Goal: Task Accomplishment & Management: Manage account settings

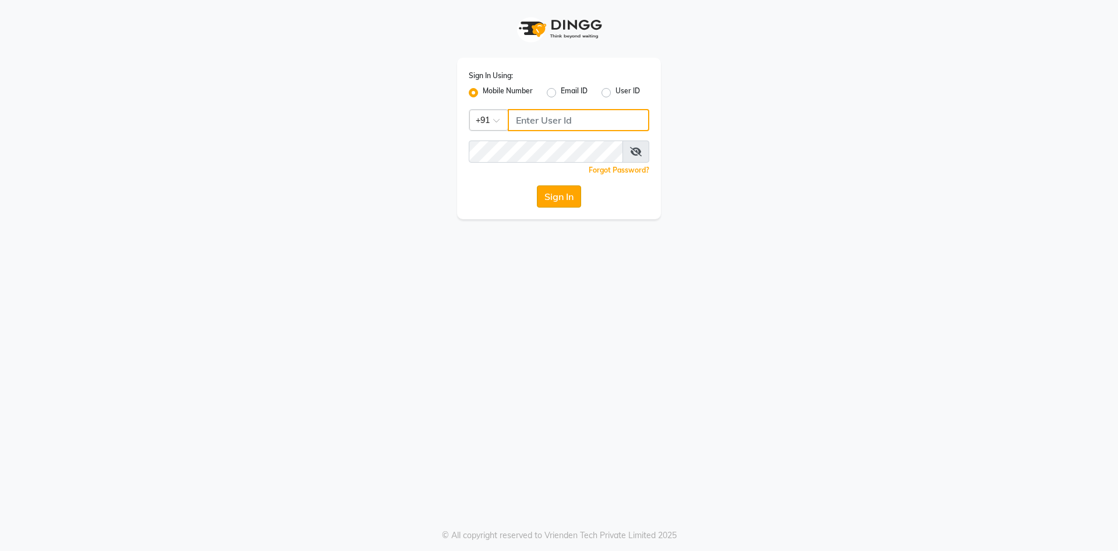
type input "8374195350"
click at [558, 199] on button "Sign In" at bounding box center [559, 196] width 44 height 22
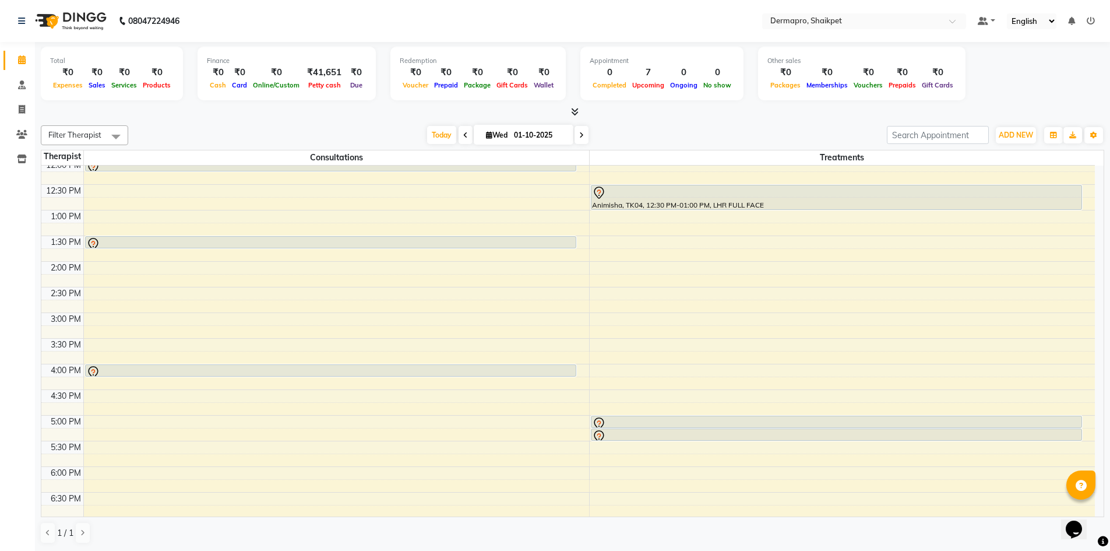
scroll to position [235, 0]
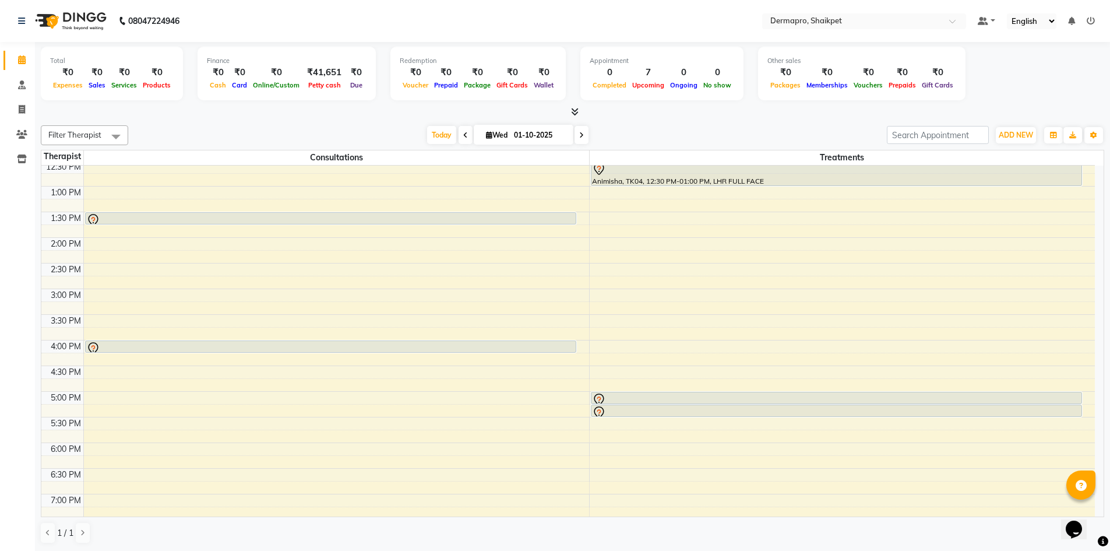
click at [580, 132] on icon at bounding box center [581, 135] width 5 height 7
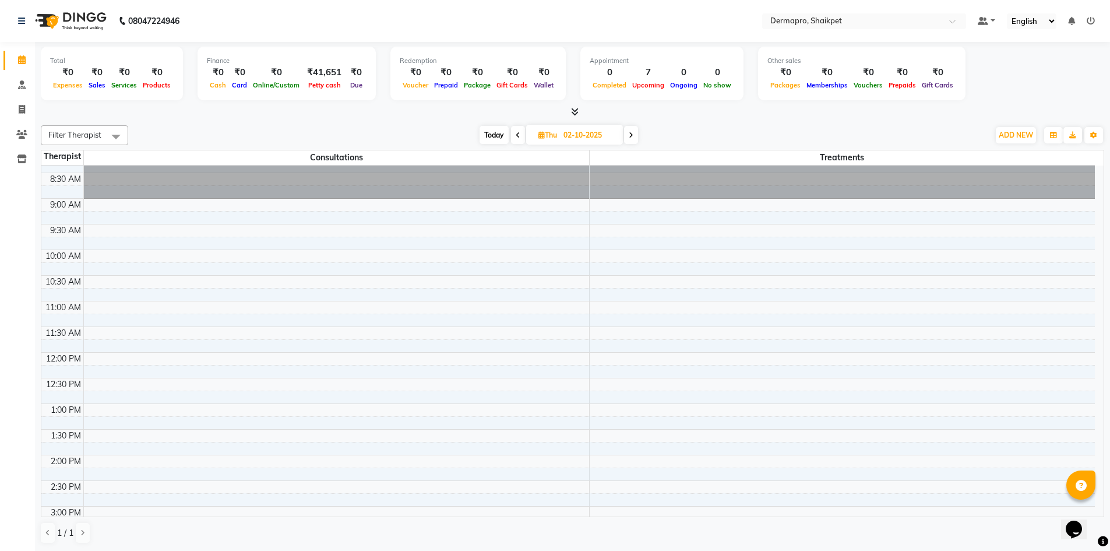
scroll to position [0, 0]
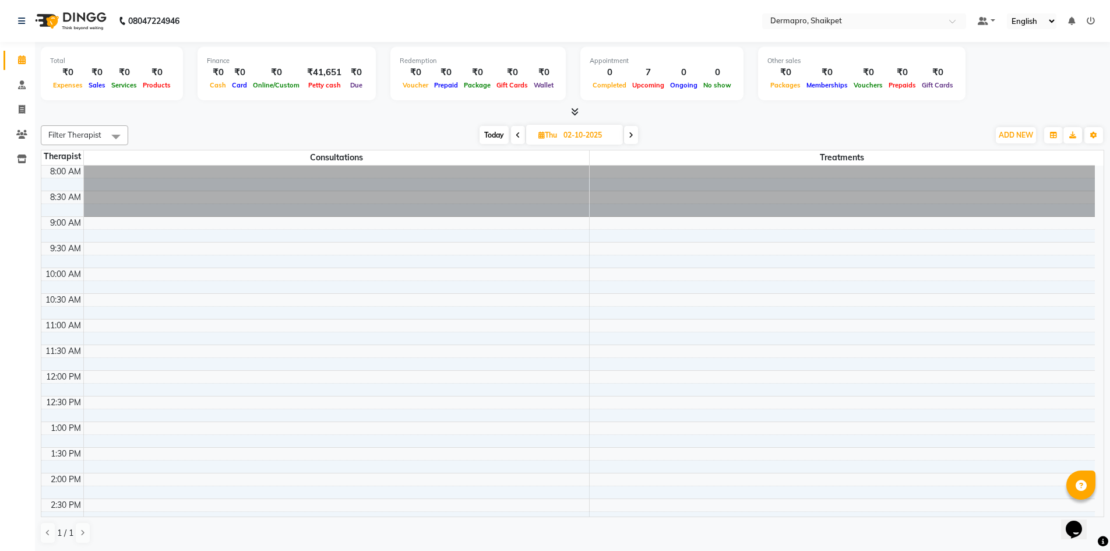
click at [517, 133] on icon at bounding box center [518, 135] width 5 height 7
type input "01-10-2025"
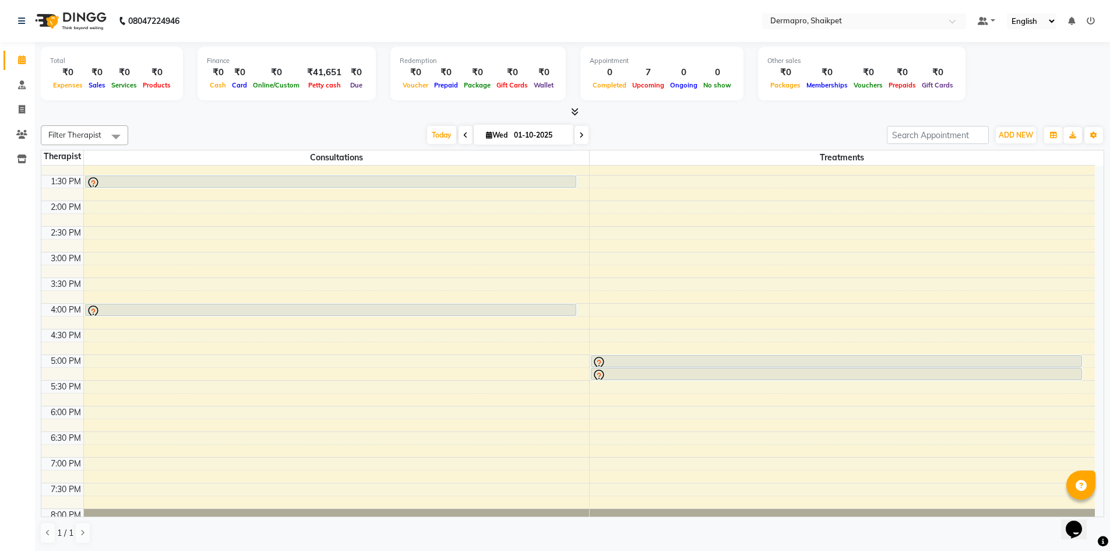
scroll to position [315, 0]
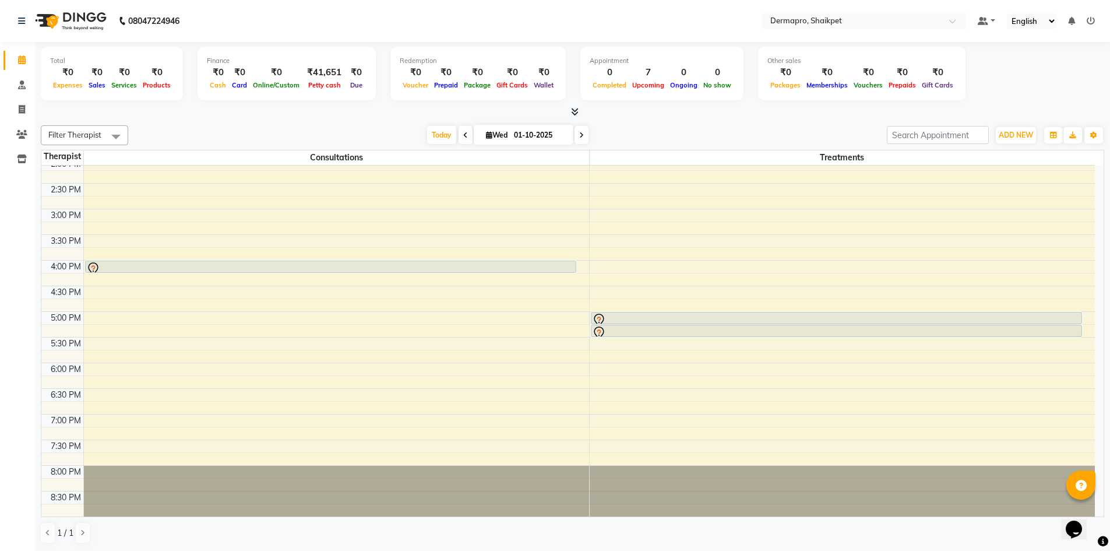
drag, startPoint x: 1093, startPoint y: 410, endPoint x: 1095, endPoint y: 382, distance: 28.0
click at [1095, 382] on div "8:00 AM 8:30 AM 9:00 AM 9:30 AM 10:00 AM 10:30 AM 11:00 AM 11:30 AM 12:00 PM 12…" at bounding box center [572, 340] width 1062 height 351
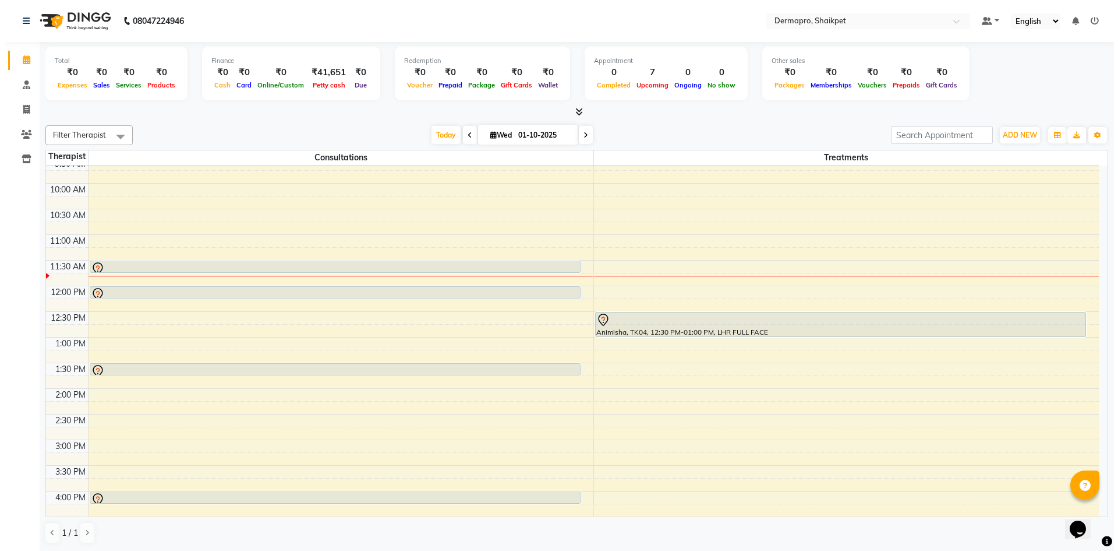
scroll to position [82, 0]
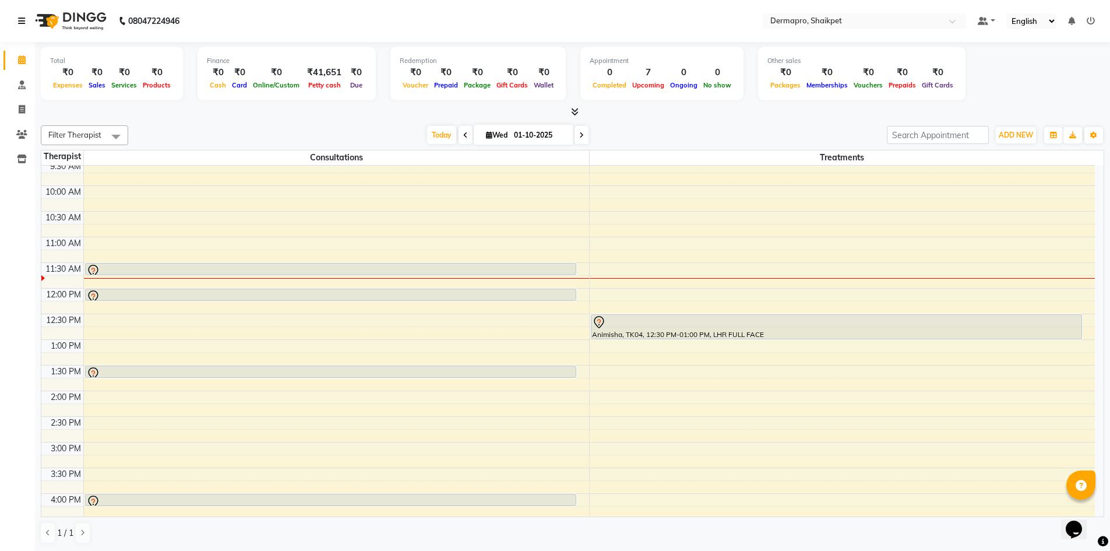
click at [22, 20] on icon at bounding box center [21, 21] width 7 height 8
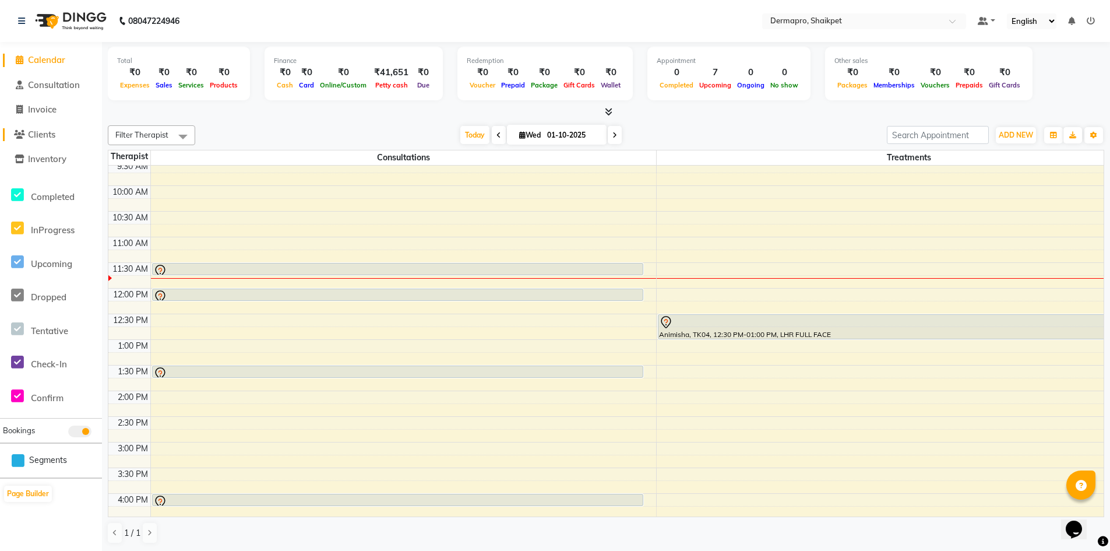
click at [47, 135] on span "Clients" at bounding box center [41, 134] width 27 height 11
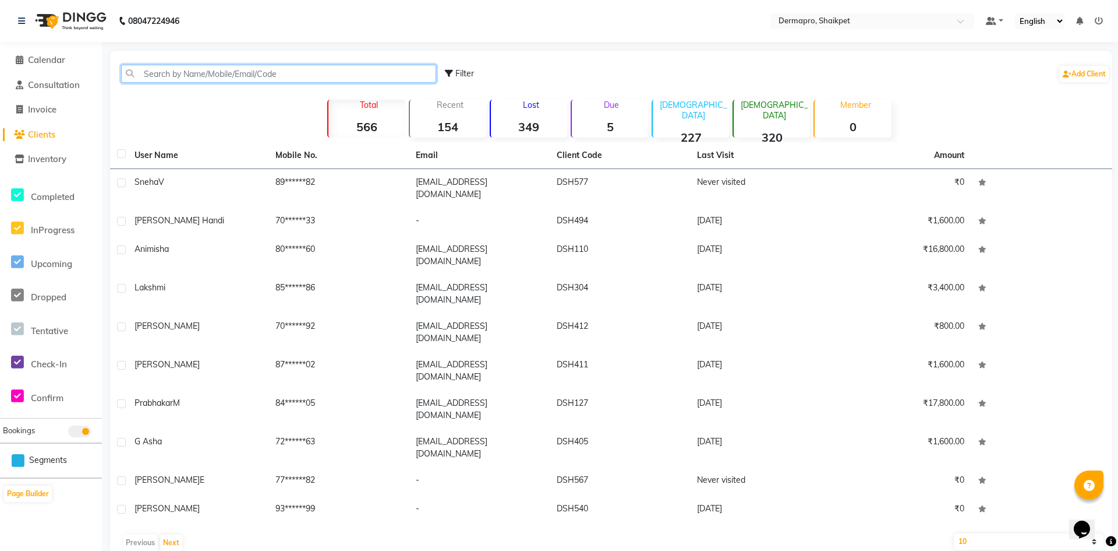
click at [299, 75] on input "text" at bounding box center [278, 74] width 315 height 18
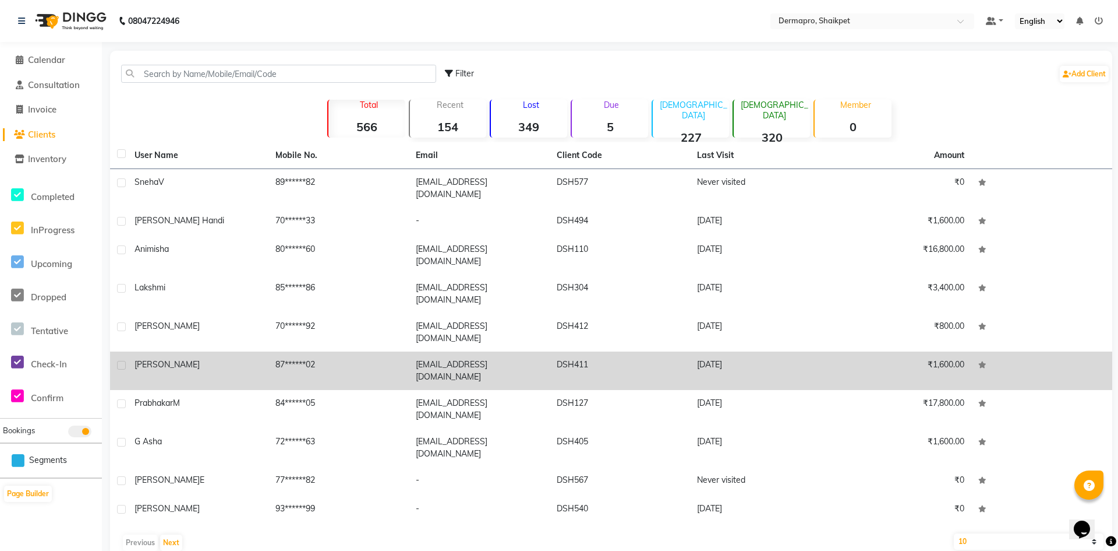
click at [255, 351] on td "[PERSON_NAME]" at bounding box center [198, 370] width 141 height 38
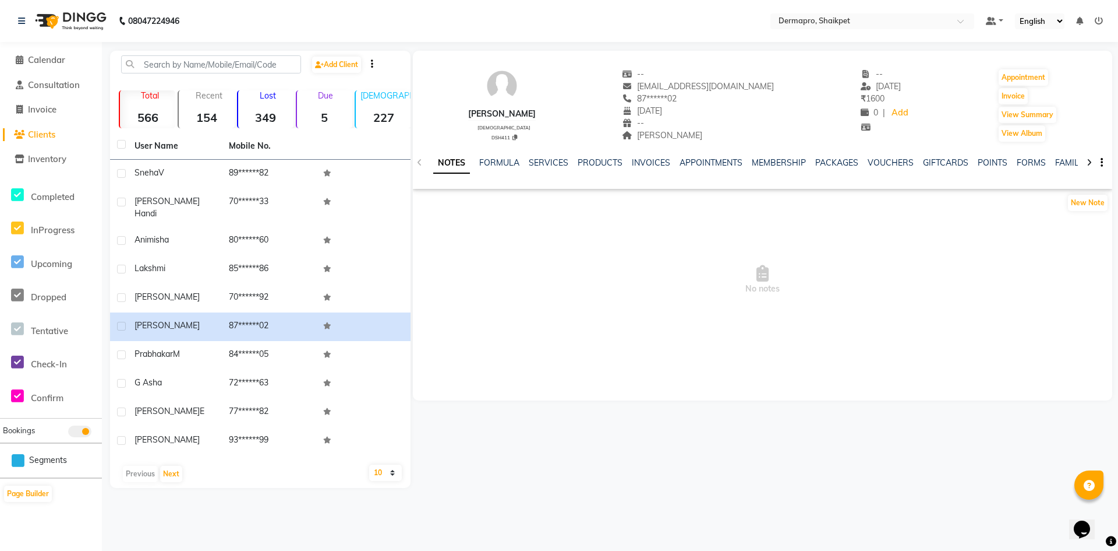
click at [533, 157] on div "SERVICES" at bounding box center [549, 163] width 40 height 12
click at [549, 161] on link "SERVICES" at bounding box center [549, 162] width 40 height 10
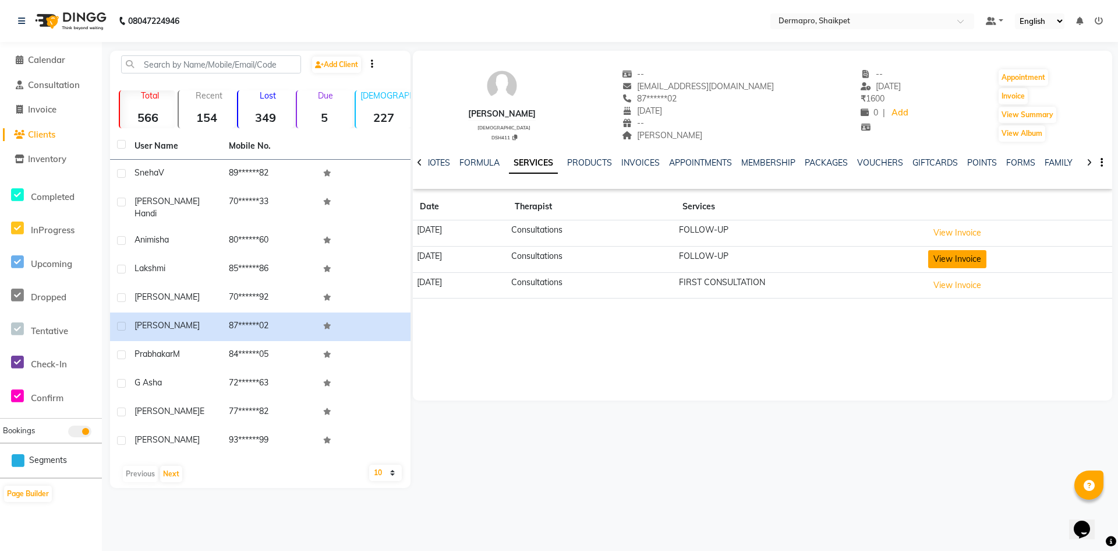
click at [975, 258] on button "View Invoice" at bounding box center [958, 259] width 58 height 18
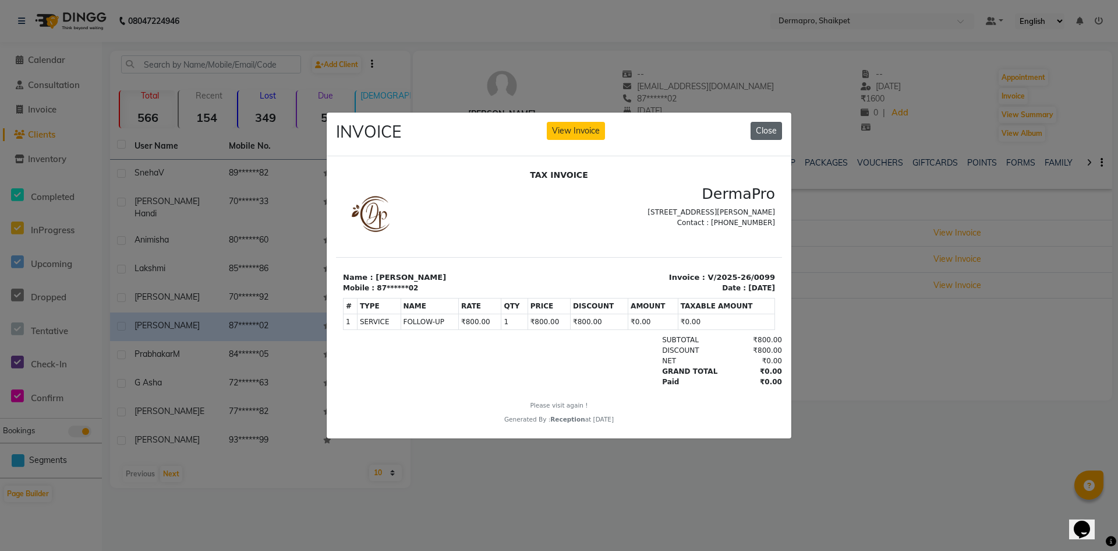
click at [775, 126] on button "Close" at bounding box center [766, 131] width 31 height 18
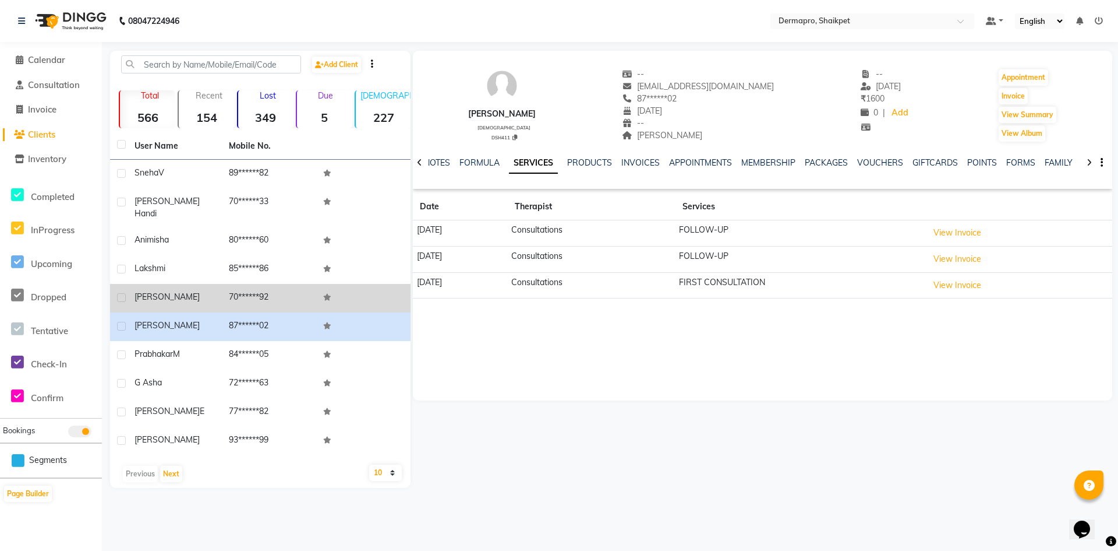
click at [161, 291] on span "[PERSON_NAME]" at bounding box center [167, 296] width 65 height 10
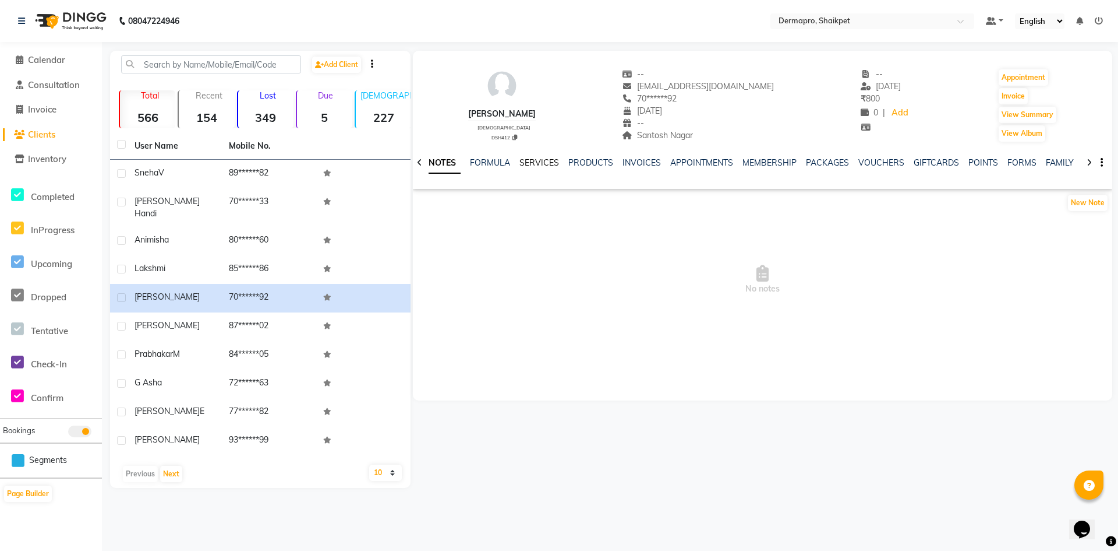
click at [528, 160] on link "SERVICES" at bounding box center [540, 162] width 40 height 10
drag, startPoint x: 628, startPoint y: 23, endPoint x: 649, endPoint y: 29, distance: 21.8
click at [649, 29] on nav "08047224946 Select Location × Dermapro, Shaikpet Default Panel My Panel English…" at bounding box center [559, 21] width 1118 height 42
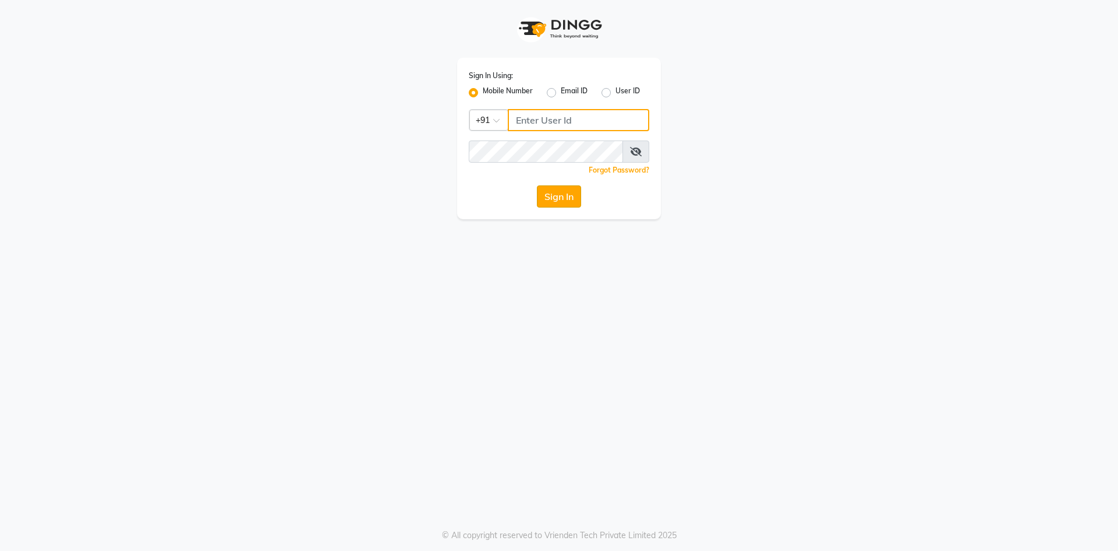
type input "8374195350"
click at [559, 200] on button "Sign In" at bounding box center [559, 196] width 44 height 22
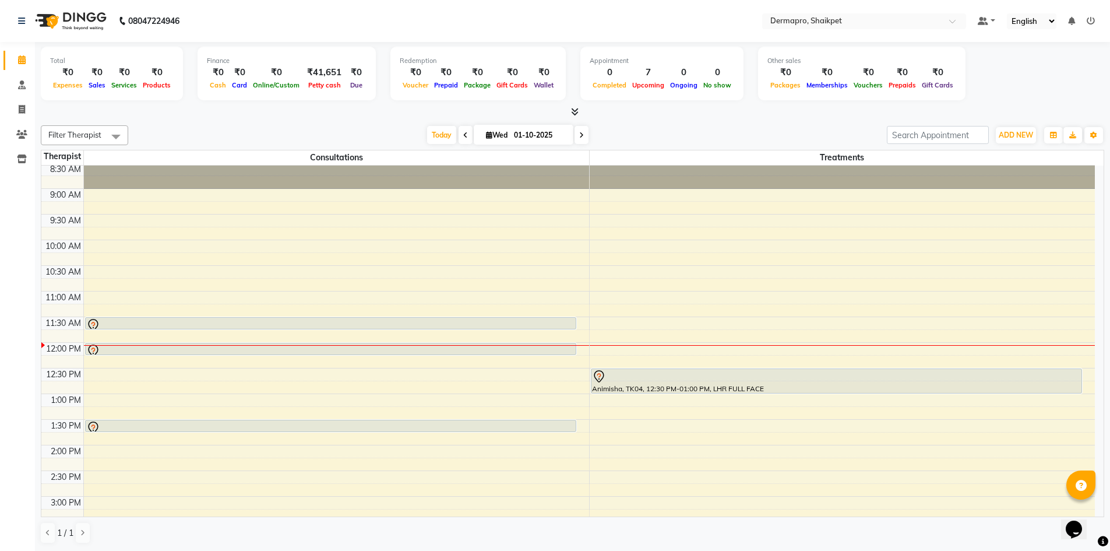
scroll to position [106, 0]
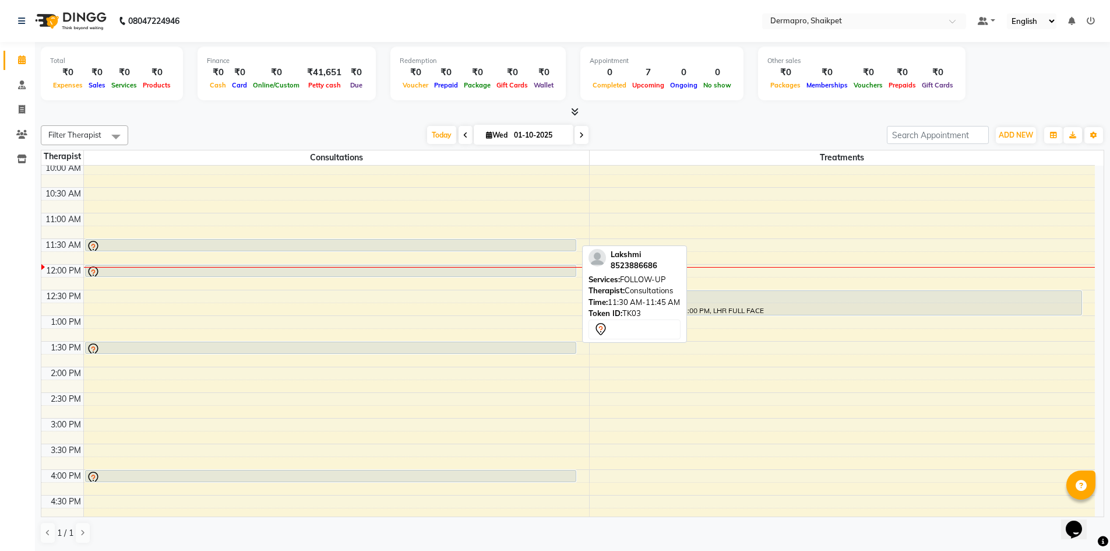
click at [506, 239] on div "Lakshmi, TK03, 11:30 AM-11:45 AM, FOLLOW-UP" at bounding box center [331, 244] width 490 height 11
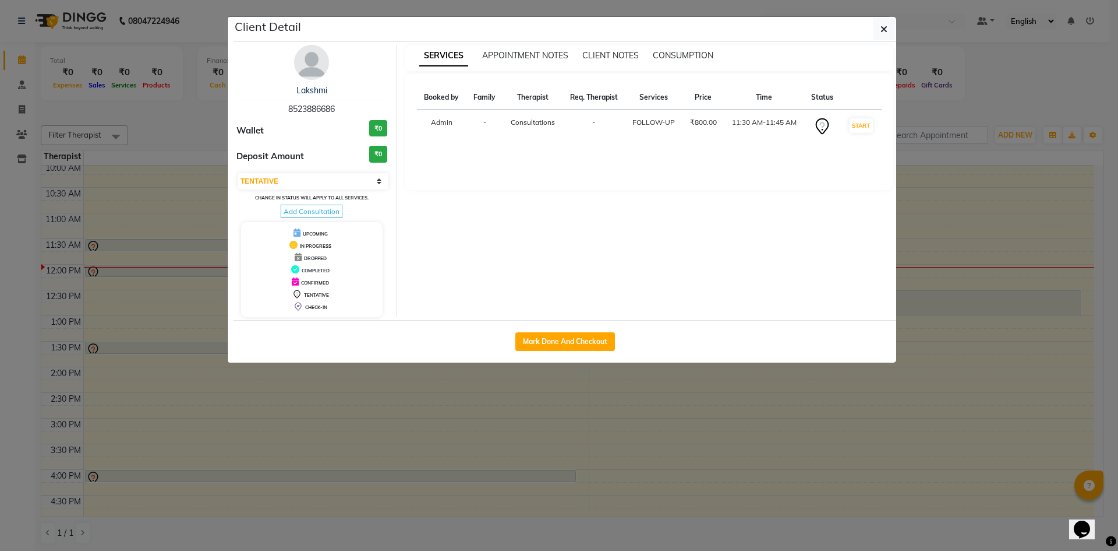
click at [857, 118] on td "START" at bounding box center [861, 126] width 41 height 33
click at [856, 124] on button "START" at bounding box center [861, 125] width 24 height 15
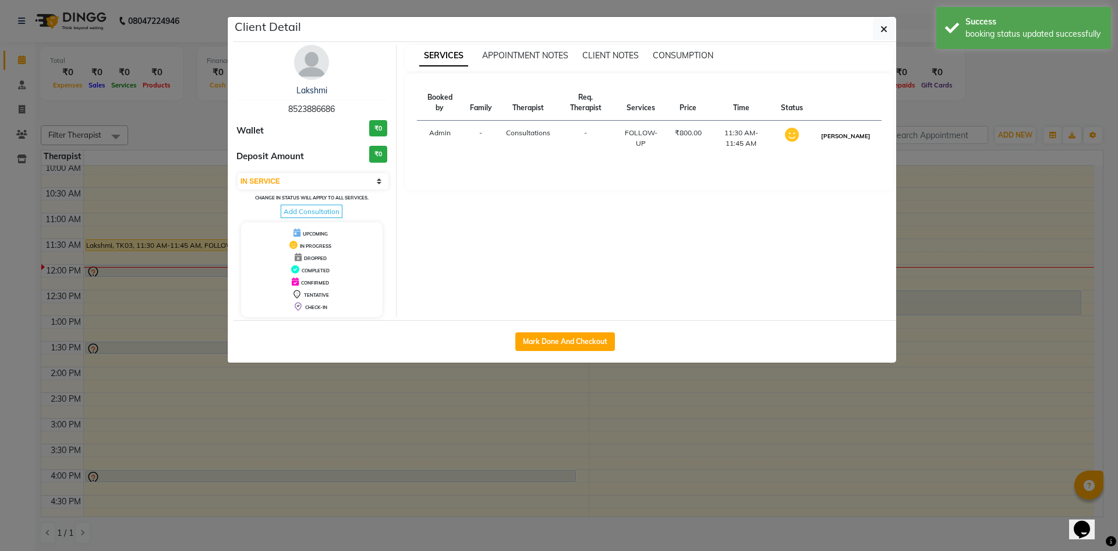
click at [858, 139] on button "[PERSON_NAME]" at bounding box center [845, 136] width 55 height 15
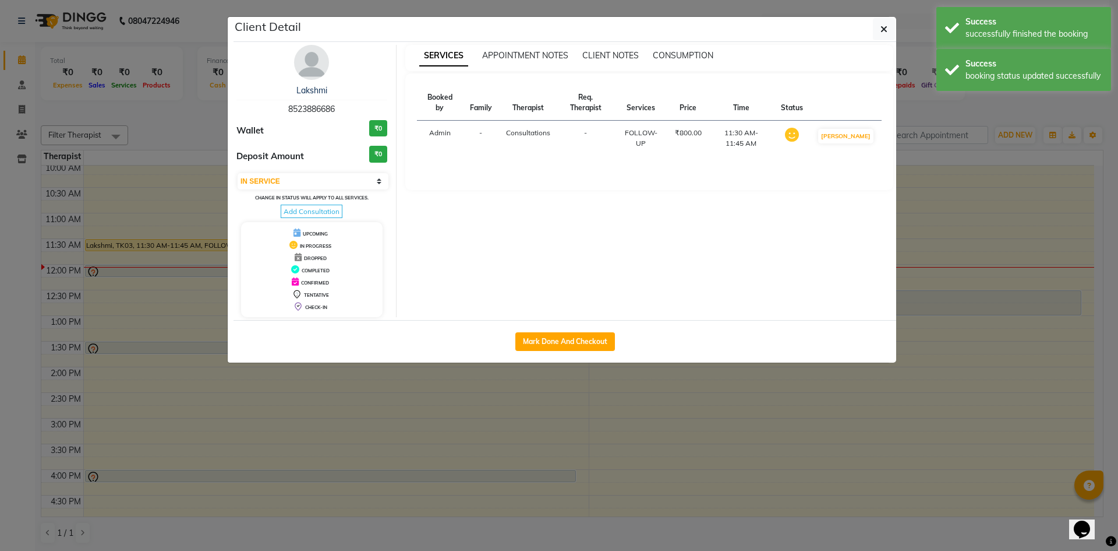
select select "3"
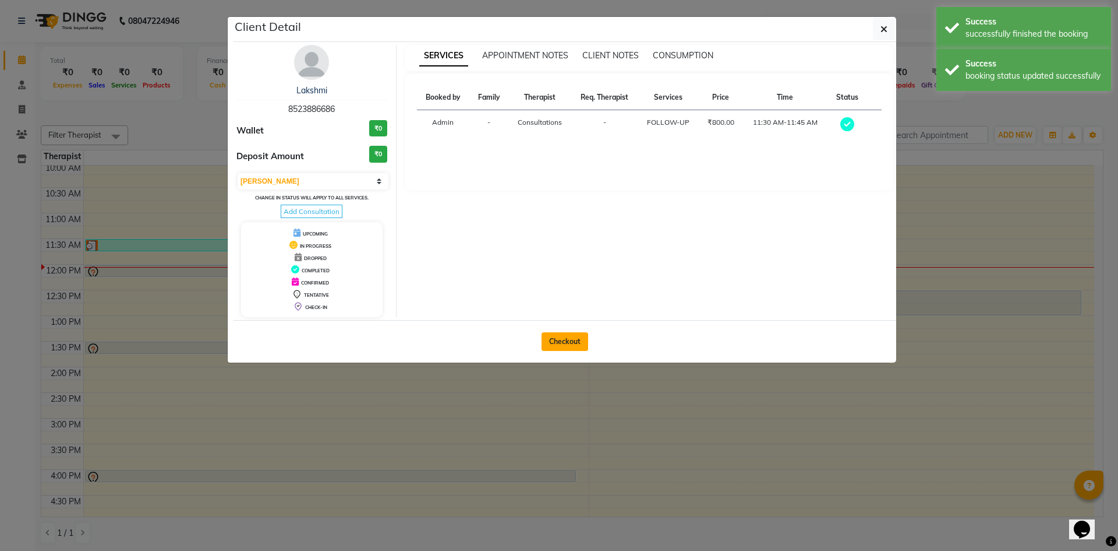
click at [576, 337] on button "Checkout" at bounding box center [565, 341] width 47 height 19
select select "5996"
select select "service"
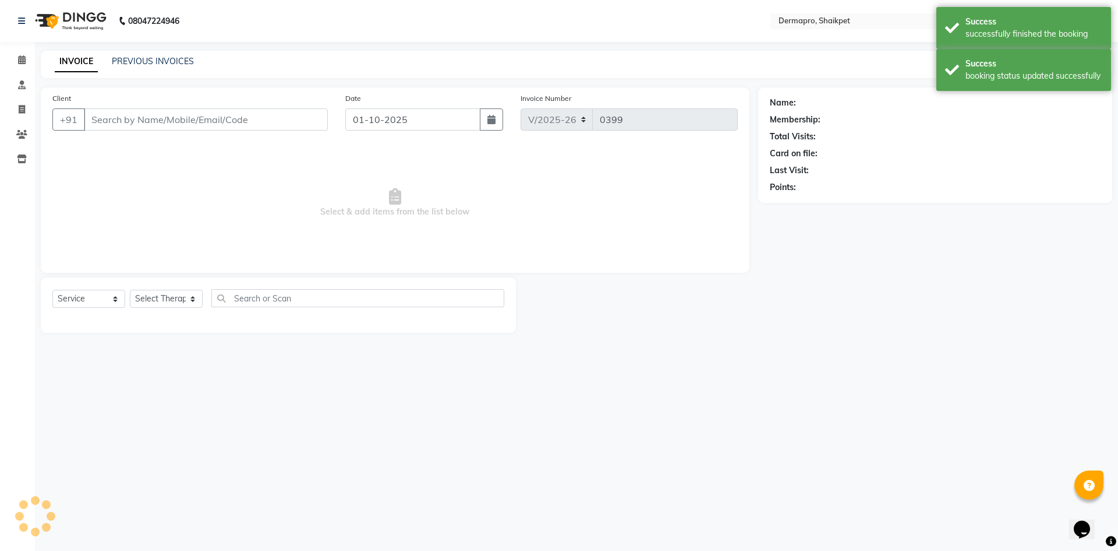
type input "85******86"
select select "43026"
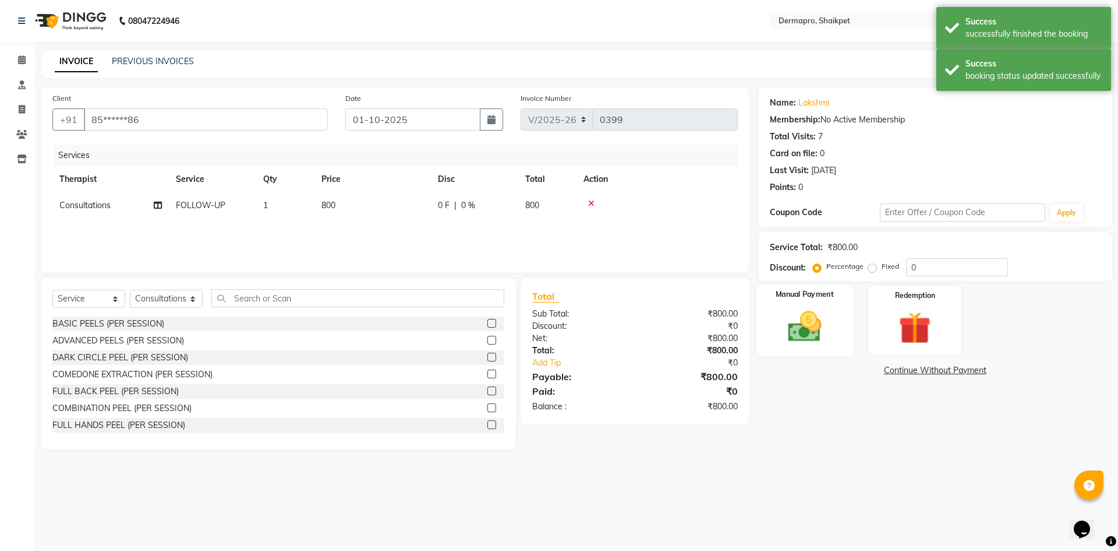
click at [788, 326] on img at bounding box center [805, 326] width 54 height 38
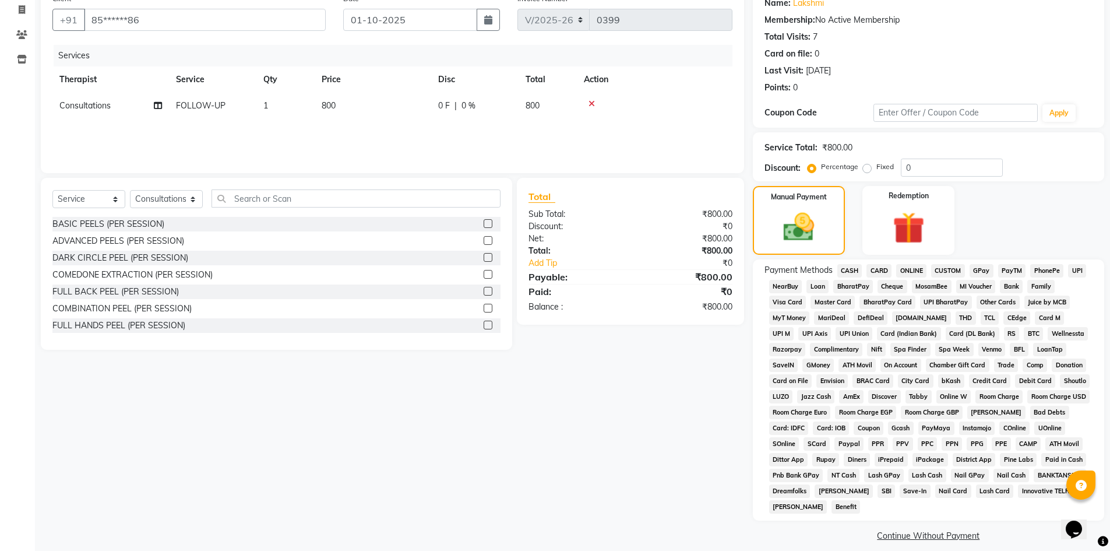
scroll to position [111, 0]
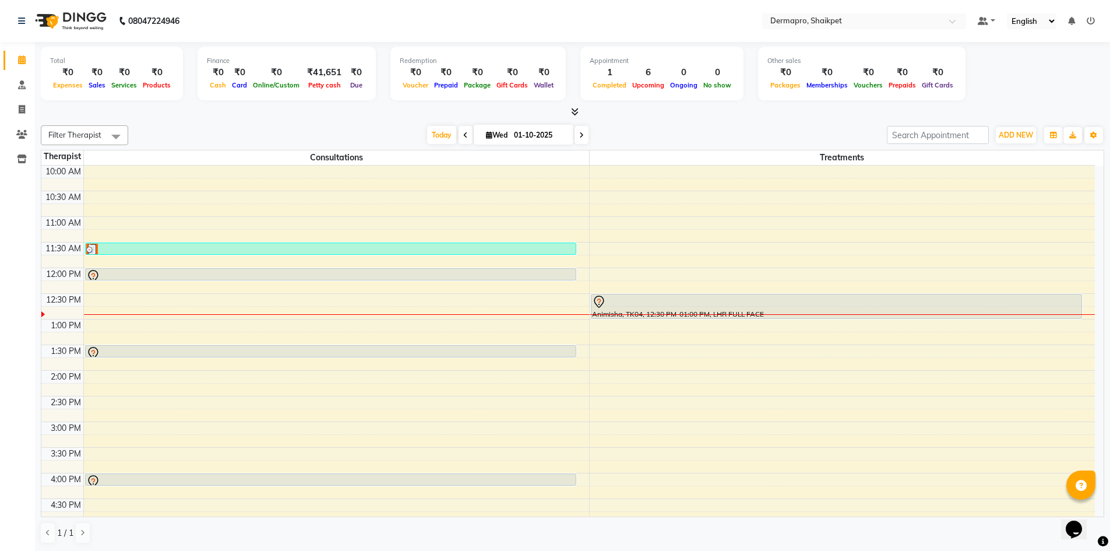
scroll to position [104, 0]
click at [580, 135] on icon at bounding box center [581, 135] width 5 height 7
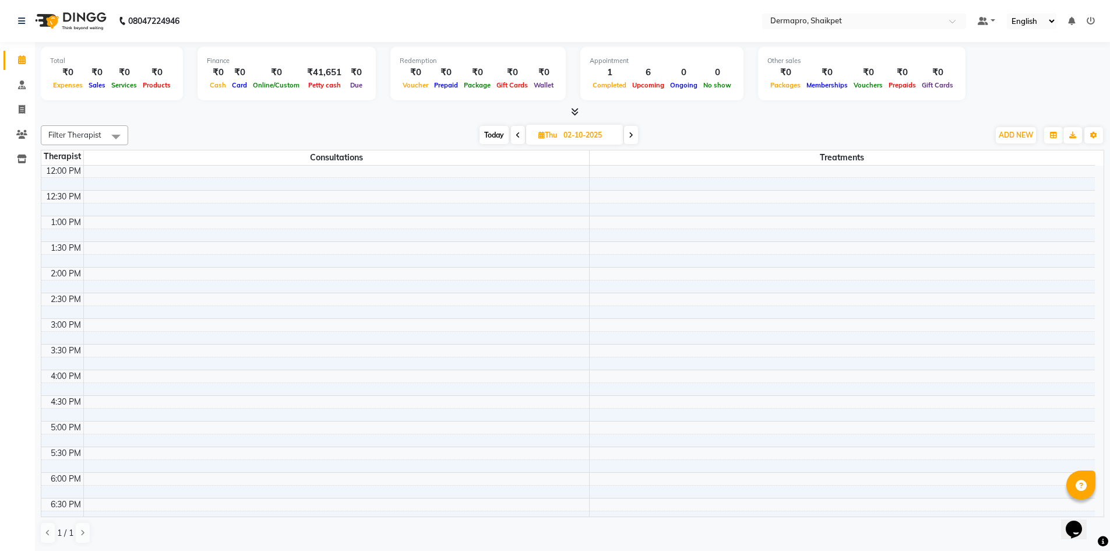
click at [632, 133] on icon at bounding box center [631, 135] width 5 height 7
click at [630, 134] on icon at bounding box center [629, 135] width 5 height 7
click at [630, 133] on icon at bounding box center [630, 135] width 5 height 7
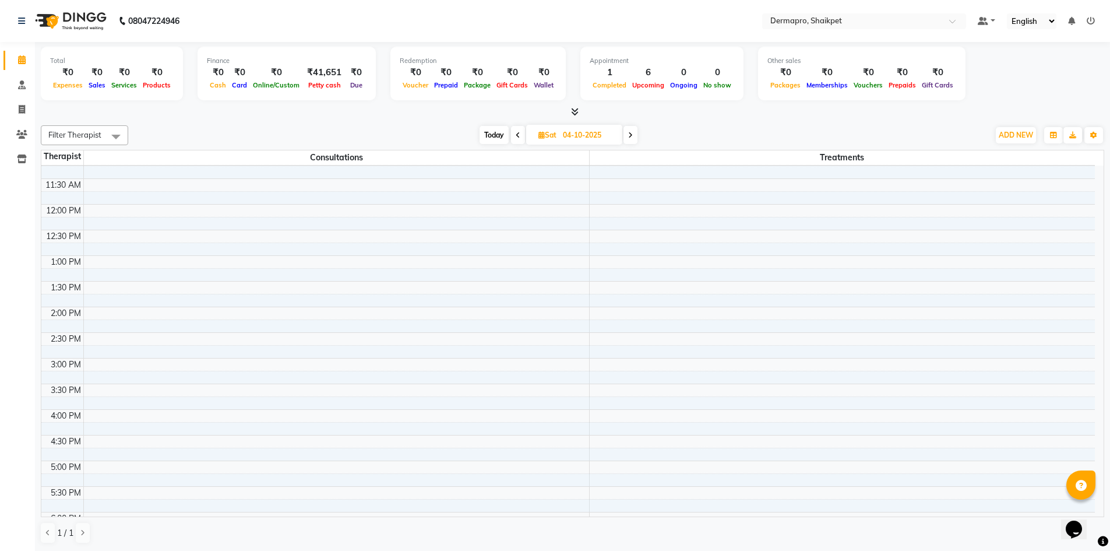
type input "05-10-2025"
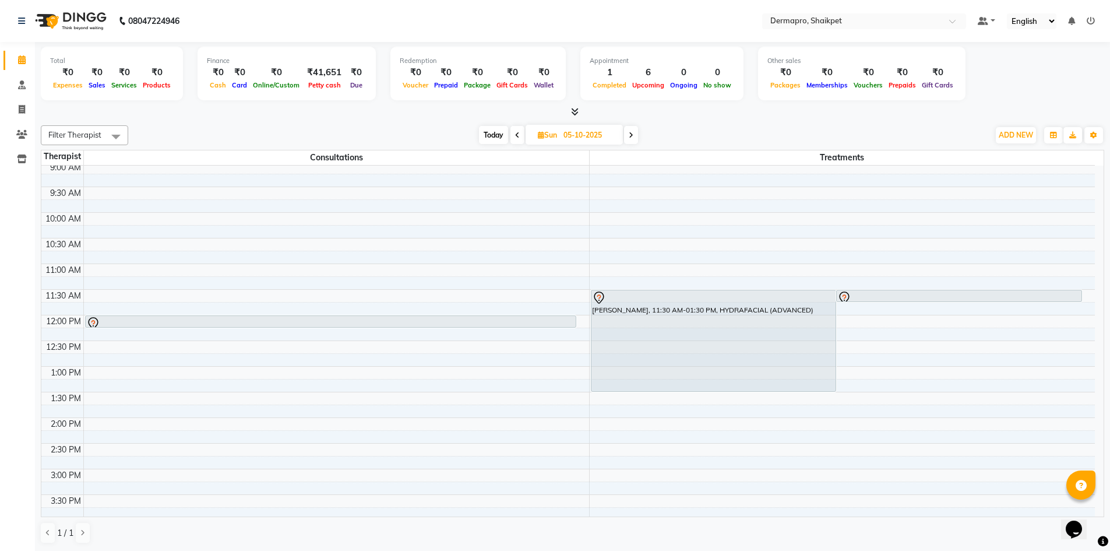
scroll to position [0, 0]
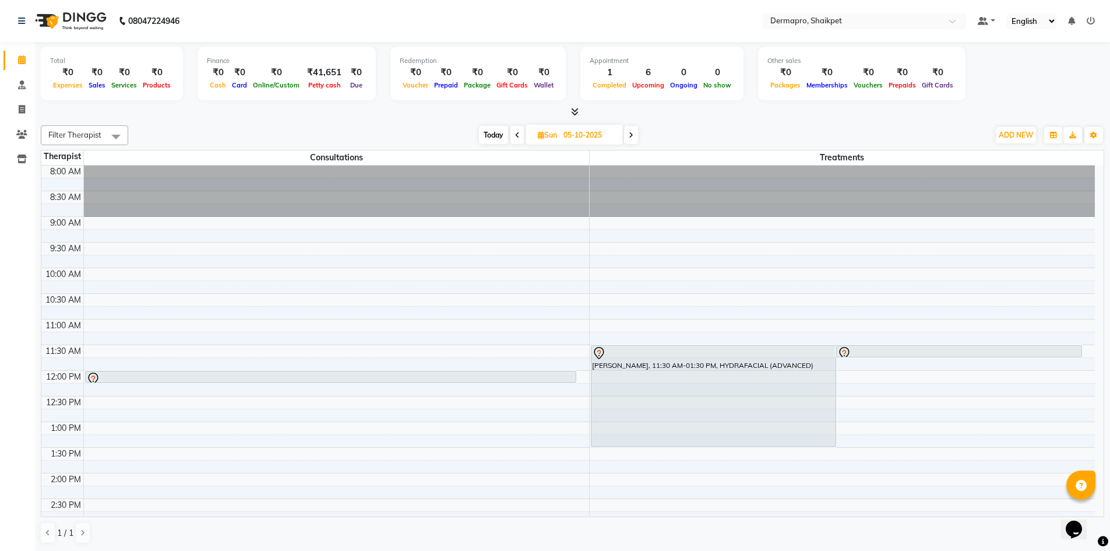
click at [541, 131] on icon at bounding box center [541, 135] width 6 height 8
select select "10"
select select "2025"
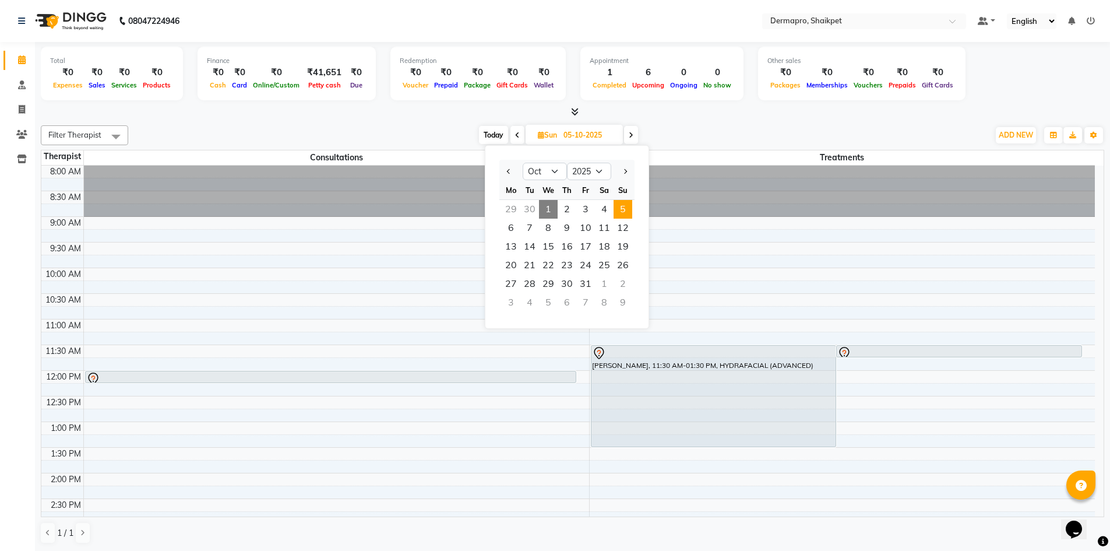
click at [549, 207] on span "1" at bounding box center [548, 209] width 19 height 19
type input "01-10-2025"
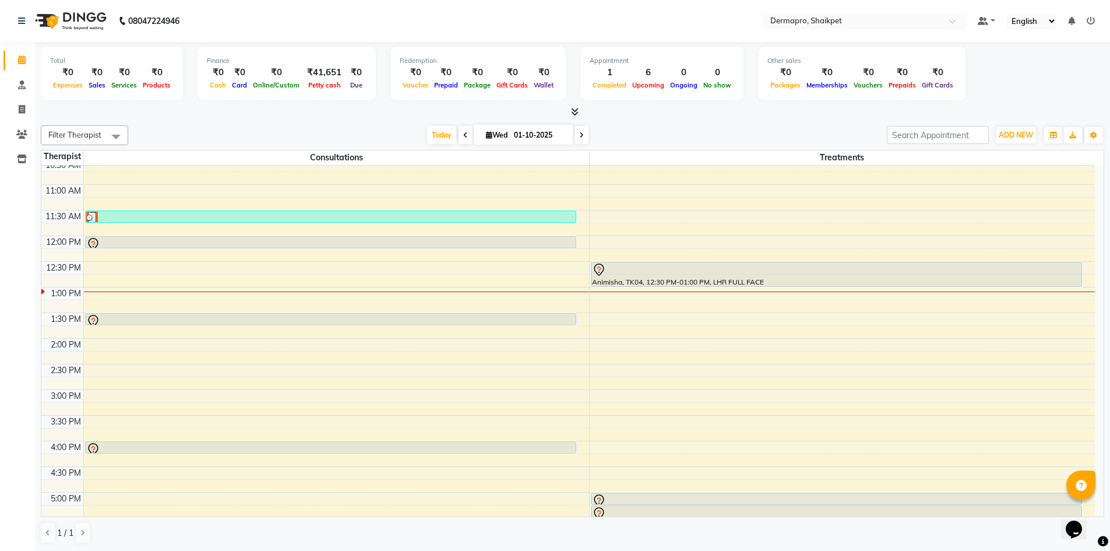
scroll to position [109, 0]
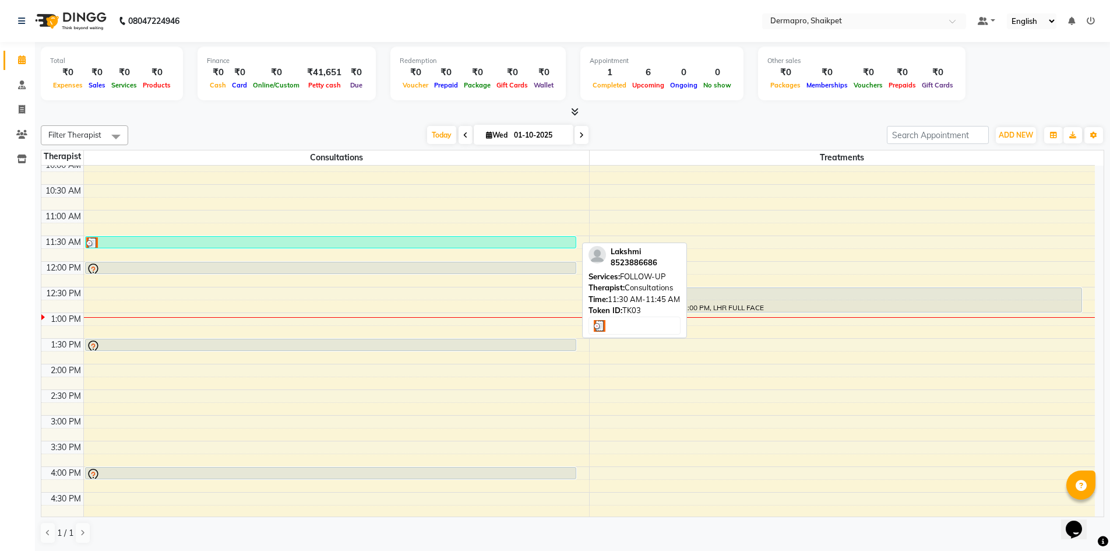
click at [464, 238] on div at bounding box center [330, 243] width 489 height 12
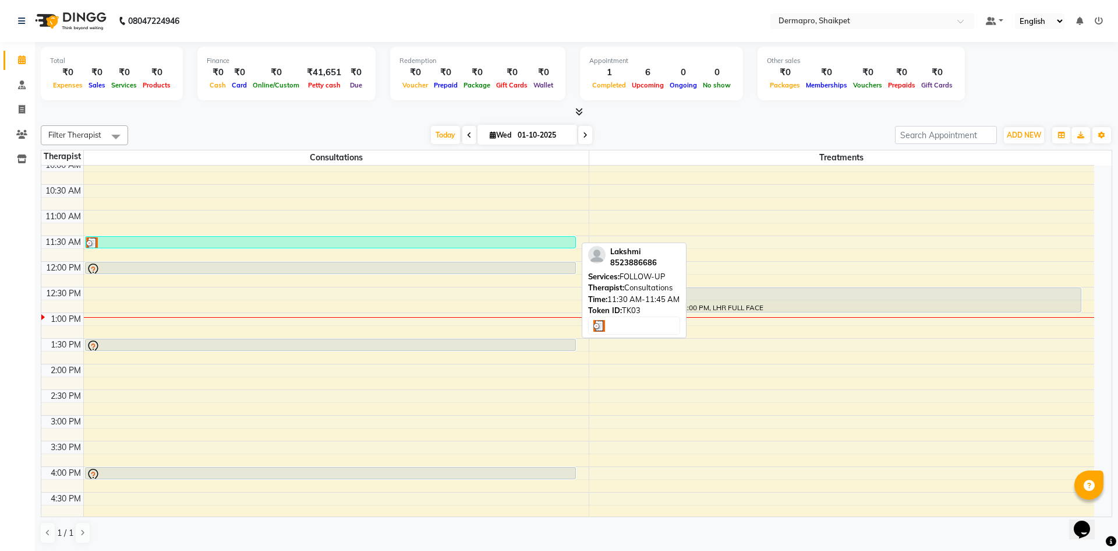
select select "3"
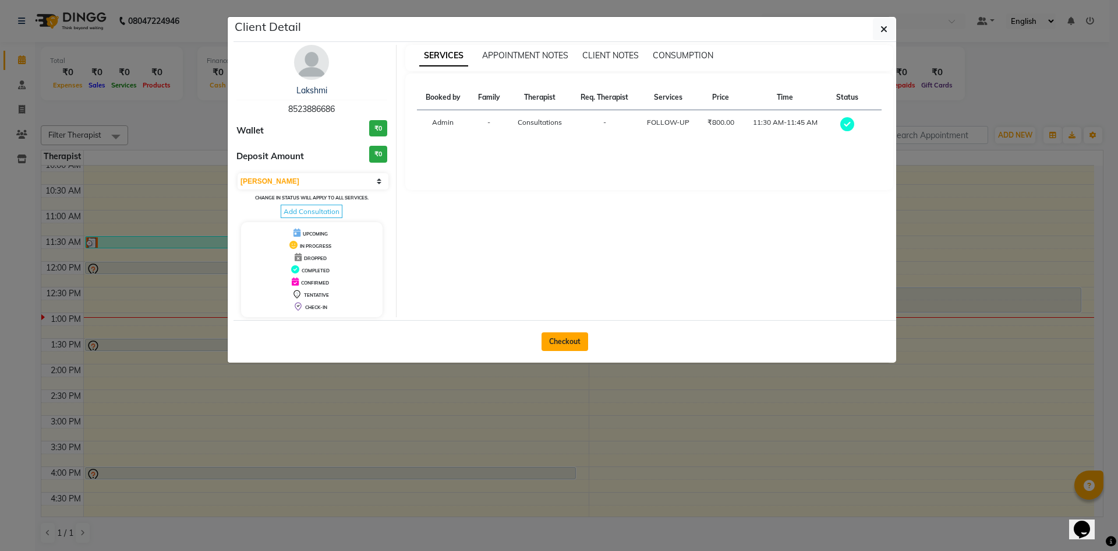
click at [556, 337] on button "Checkout" at bounding box center [565, 341] width 47 height 19
select select "5996"
select select "service"
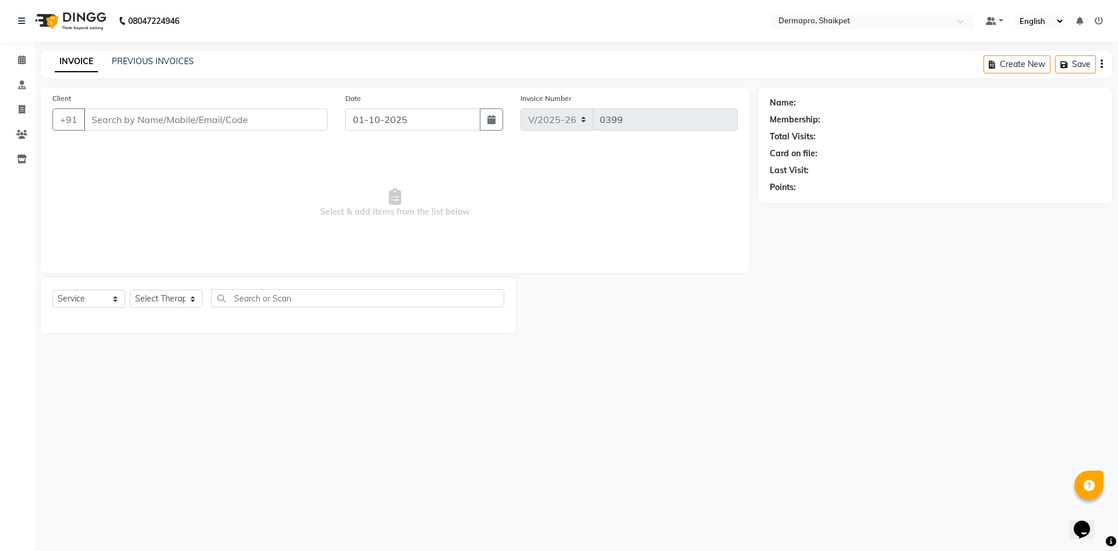
type input "85******86"
select select "43026"
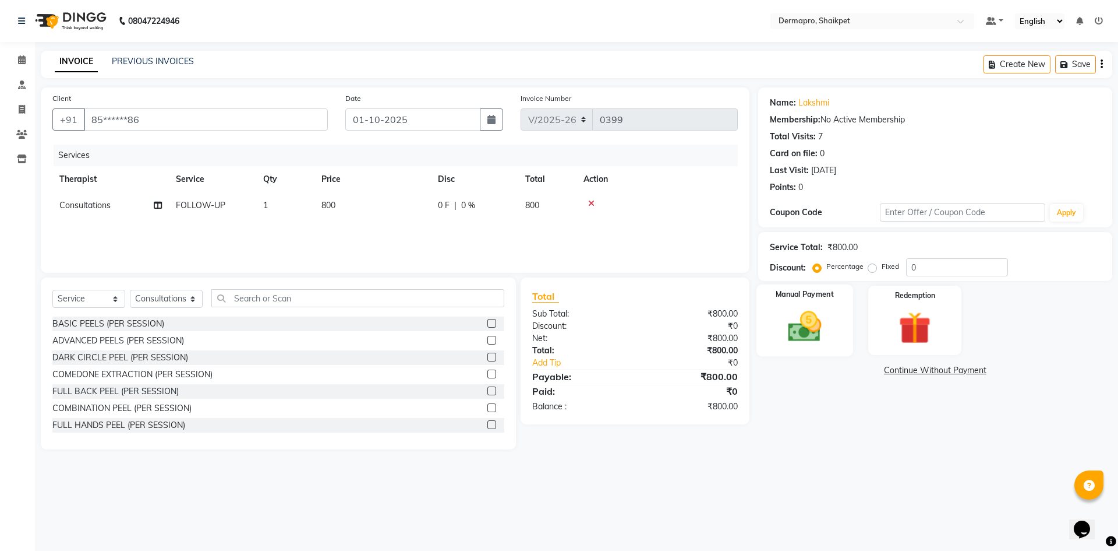
click at [797, 325] on img at bounding box center [805, 326] width 54 height 38
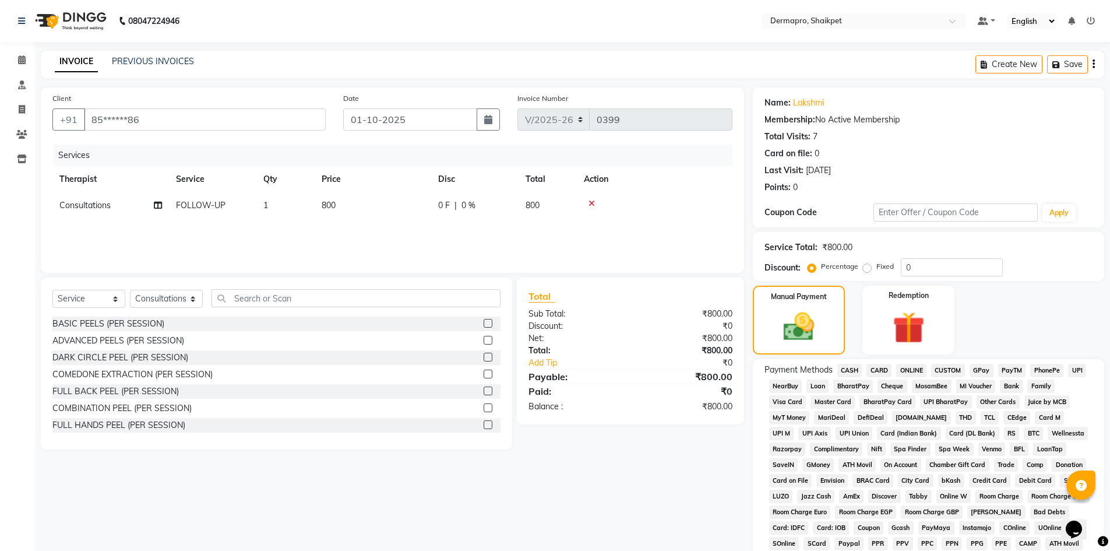
click at [852, 366] on span "CASH" at bounding box center [849, 370] width 25 height 13
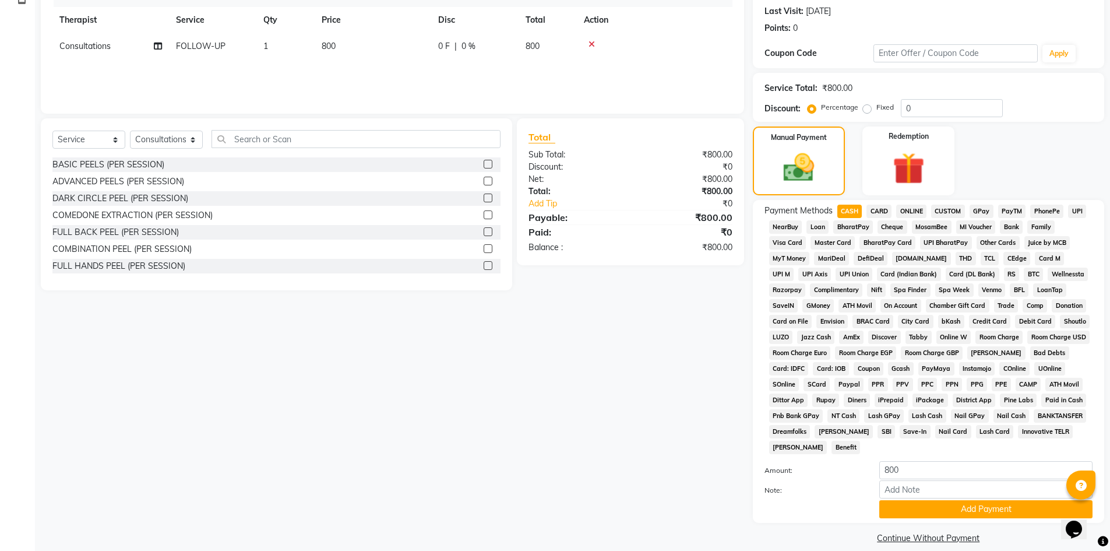
scroll to position [172, 0]
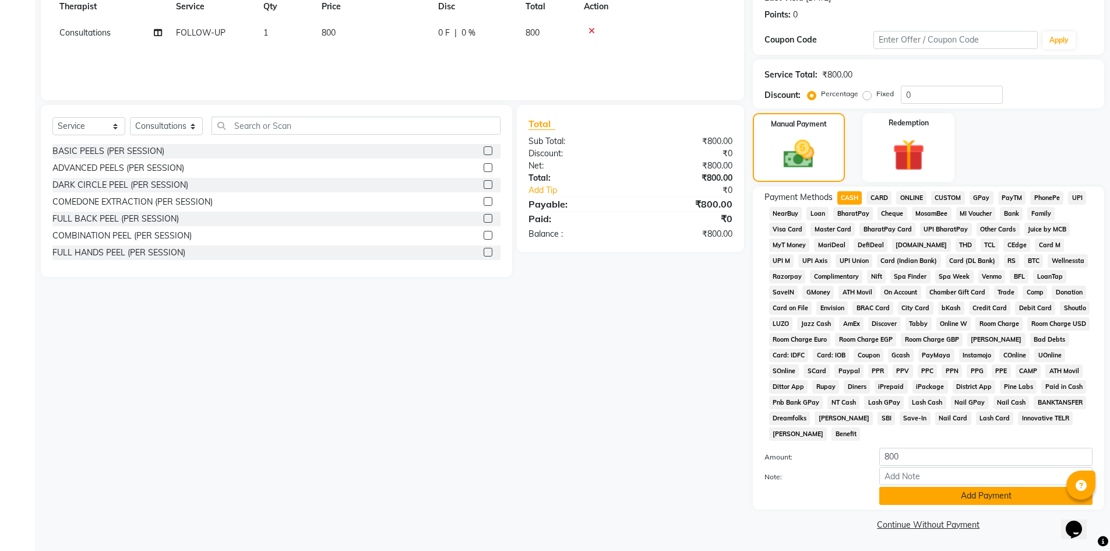
click at [972, 492] on button "Add Payment" at bounding box center [985, 495] width 213 height 18
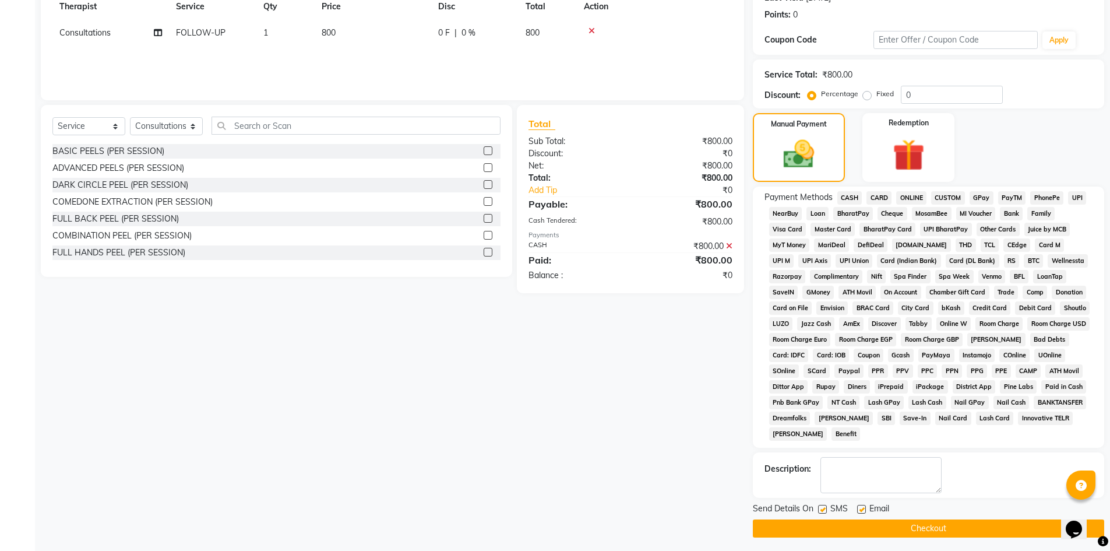
click at [924, 528] on button "Checkout" at bounding box center [928, 528] width 351 height 18
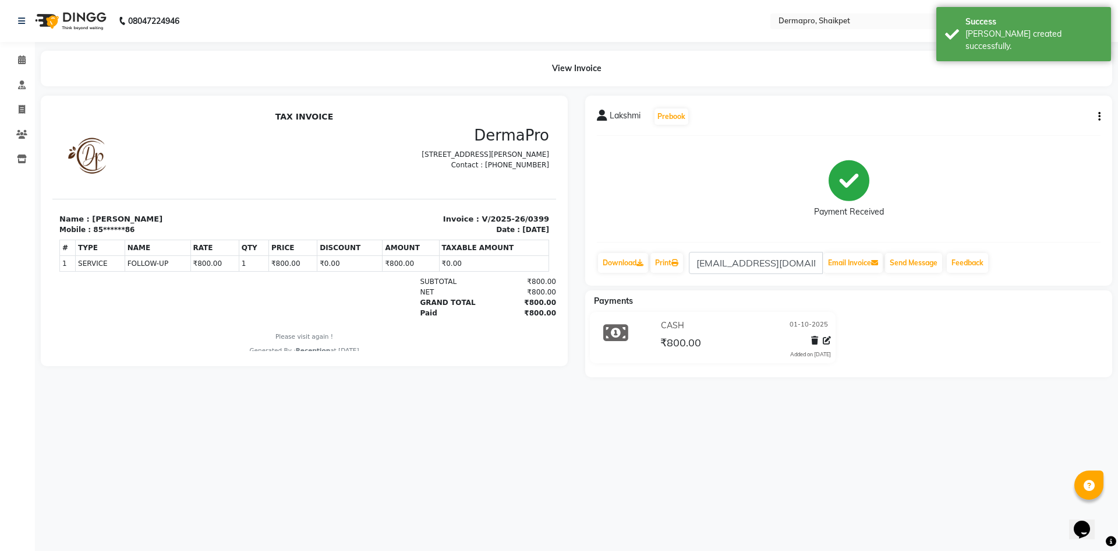
select select "5996"
select select "service"
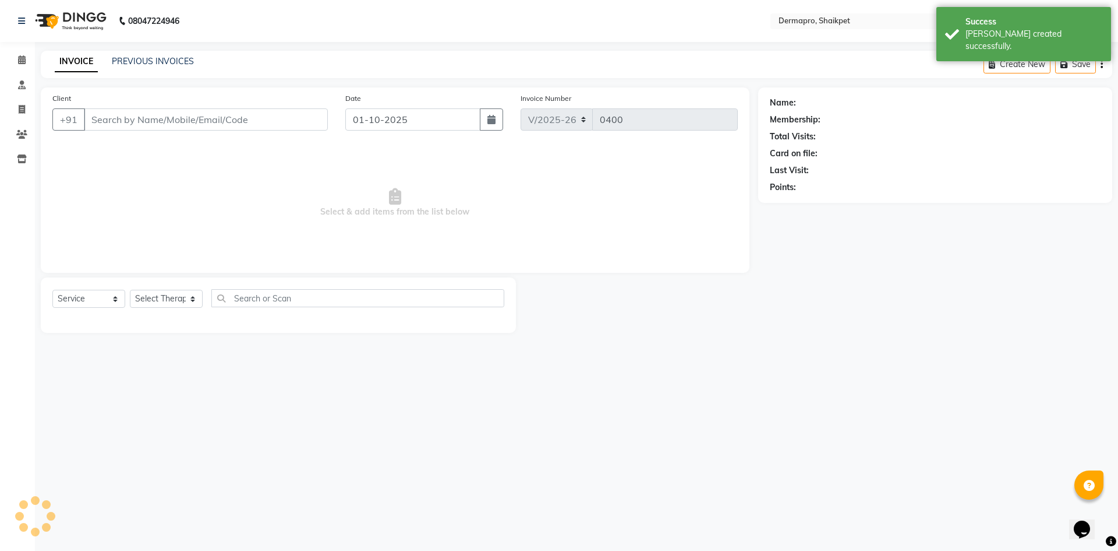
type input "85******86"
select select "43026"
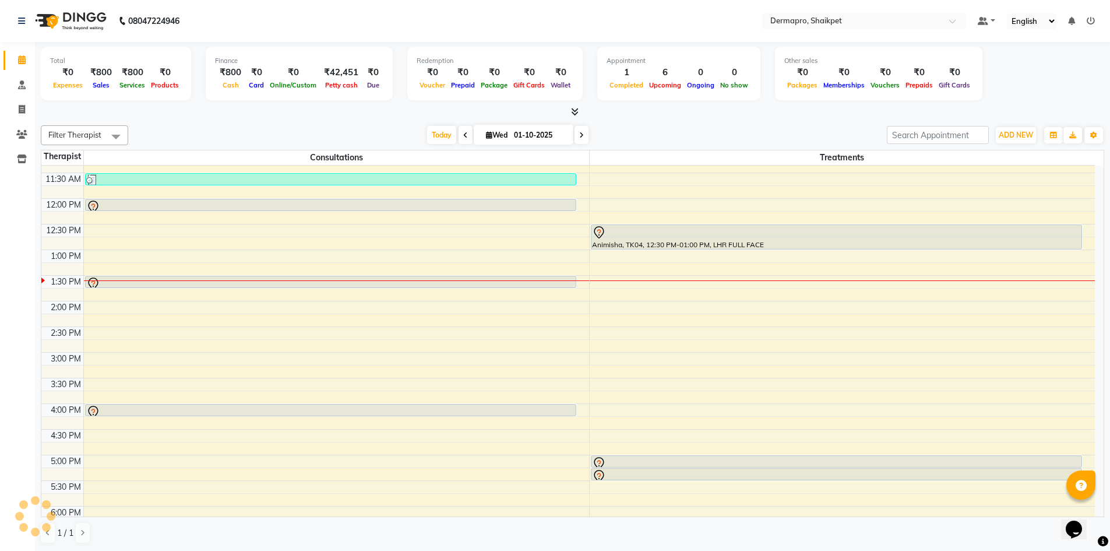
scroll to position [177, 0]
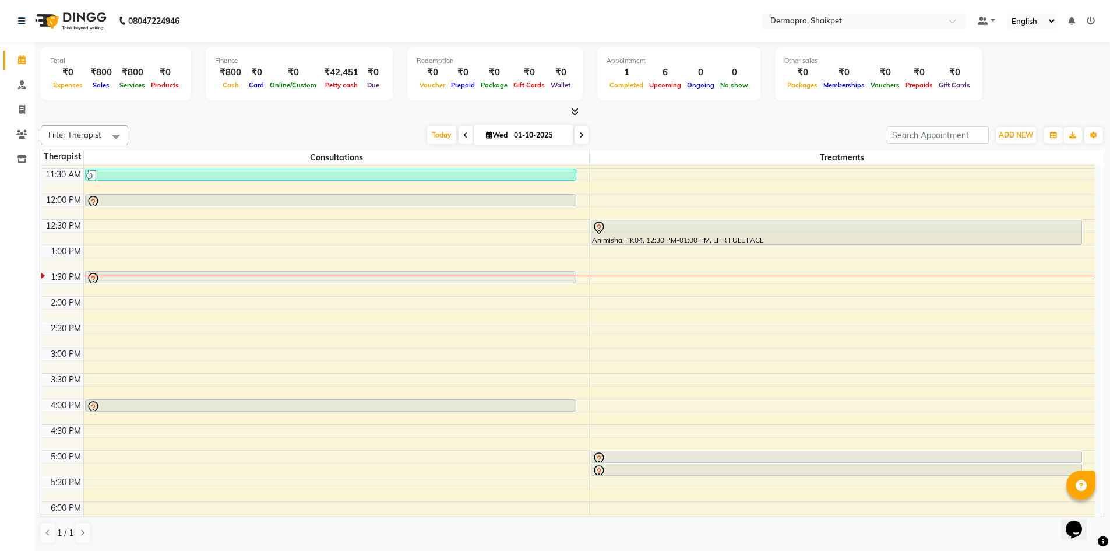
click at [581, 133] on icon at bounding box center [581, 135] width 5 height 7
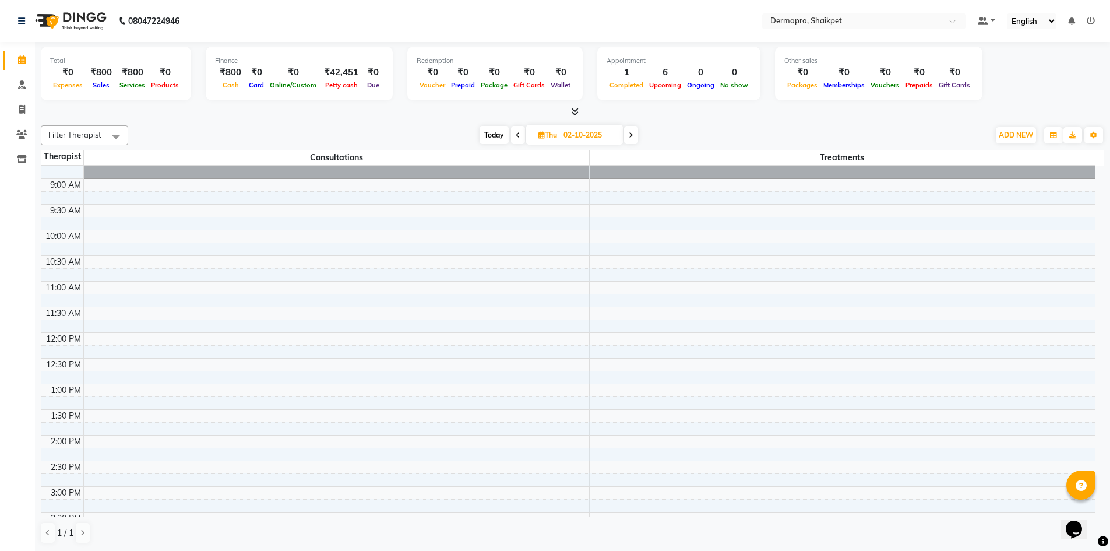
scroll to position [0, 0]
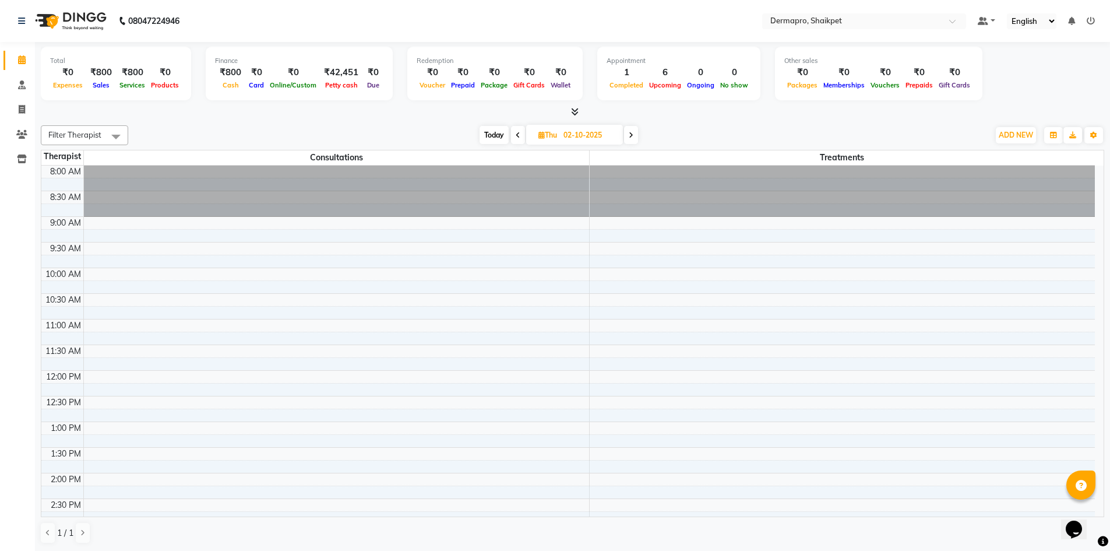
click at [517, 133] on icon at bounding box center [518, 135] width 5 height 7
type input "01-10-2025"
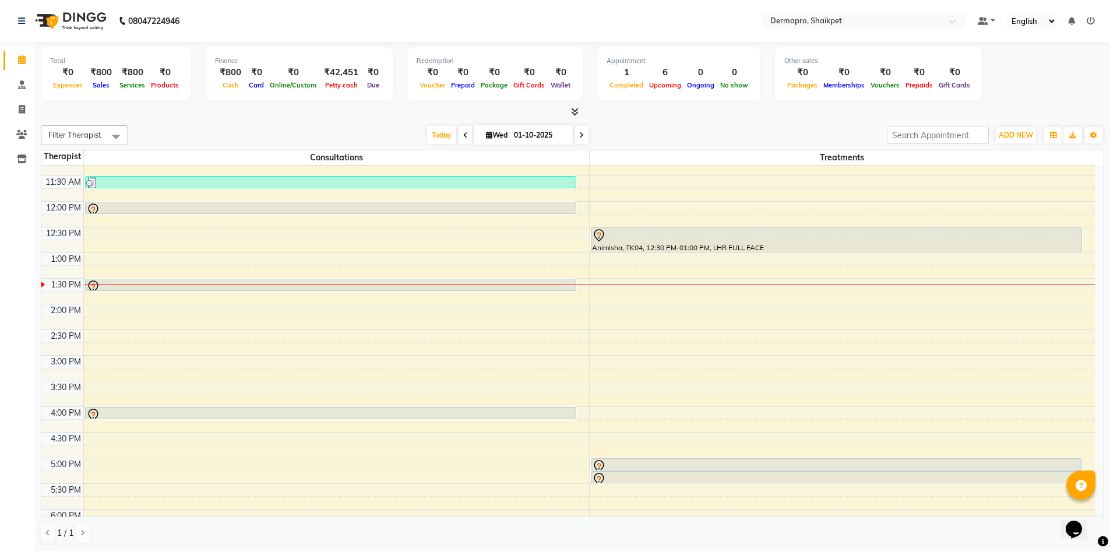
scroll to position [145, 0]
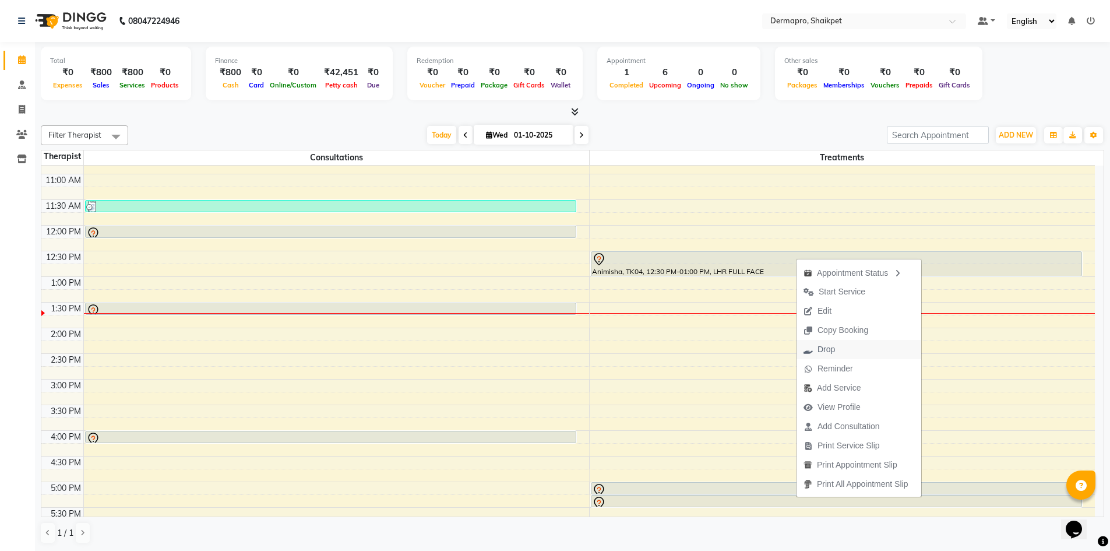
click at [835, 345] on span "Drop" at bounding box center [818, 349] width 45 height 19
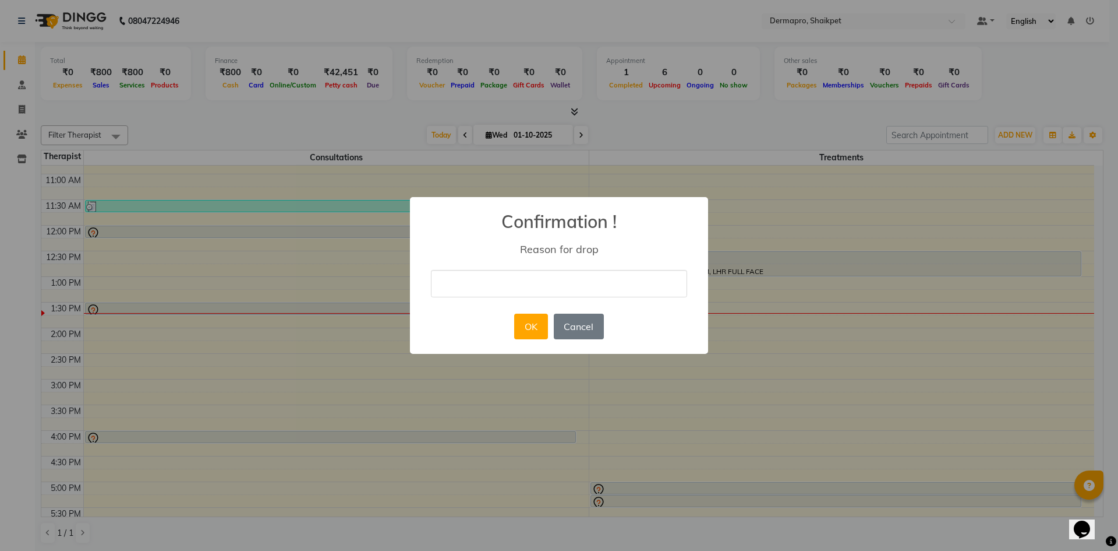
click at [569, 289] on input "text" at bounding box center [559, 283] width 256 height 27
type input "unable to come"
click at [534, 333] on button "OK" at bounding box center [530, 326] width 33 height 26
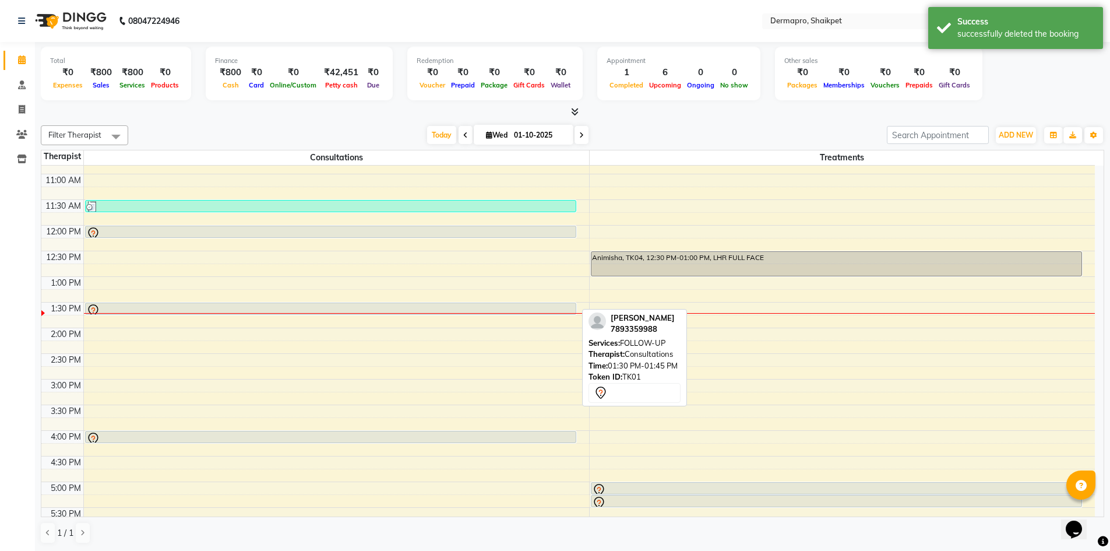
click at [114, 307] on div at bounding box center [330, 311] width 489 height 14
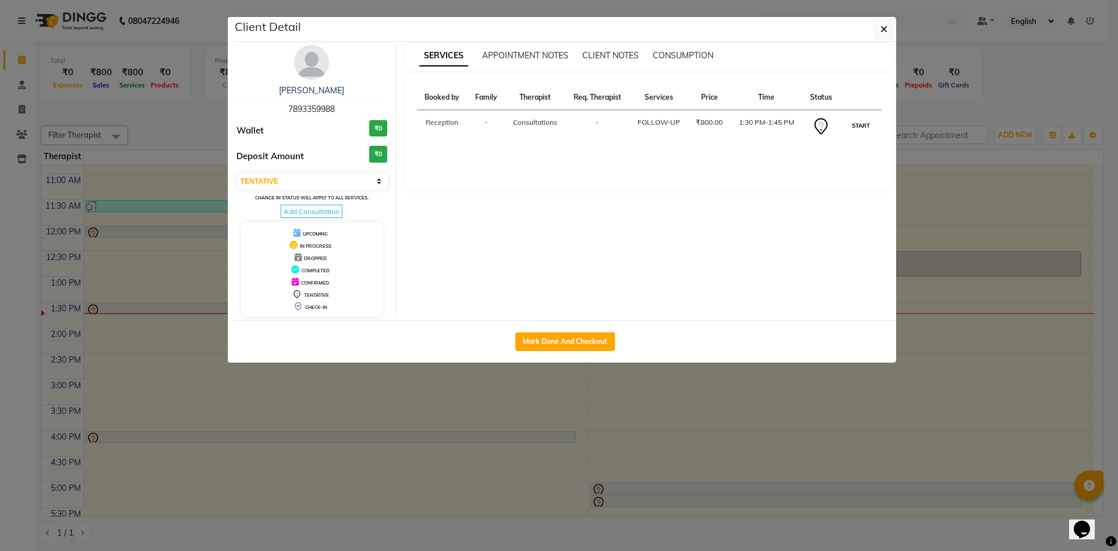
click at [855, 123] on button "START" at bounding box center [861, 125] width 24 height 15
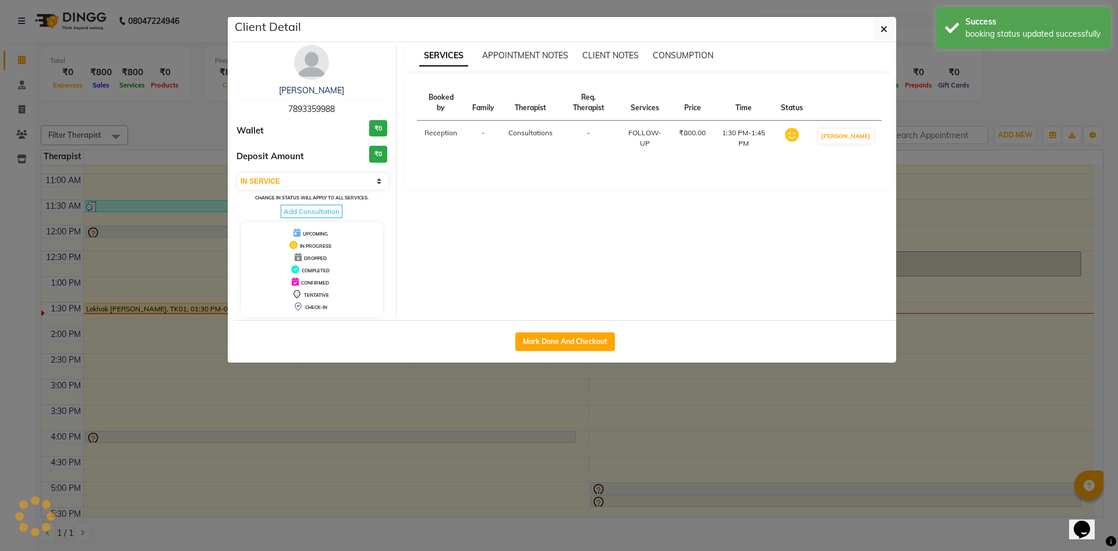
click at [855, 123] on td "[PERSON_NAME]" at bounding box center [846, 139] width 72 height 36
click at [851, 135] on button "[PERSON_NAME]" at bounding box center [845, 136] width 55 height 15
select select "3"
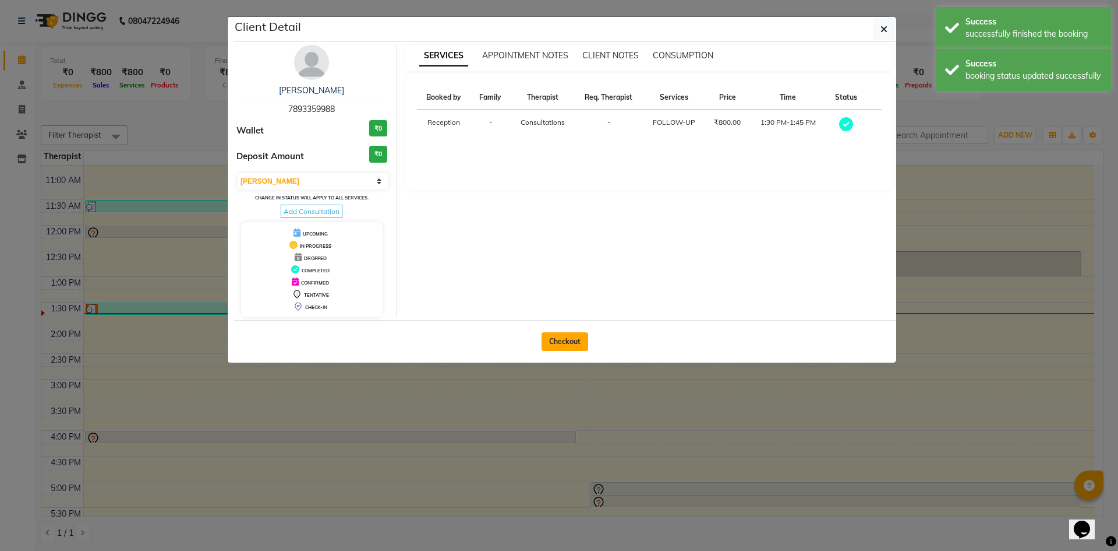
click at [551, 339] on button "Checkout" at bounding box center [565, 341] width 47 height 19
select select "5996"
select select "service"
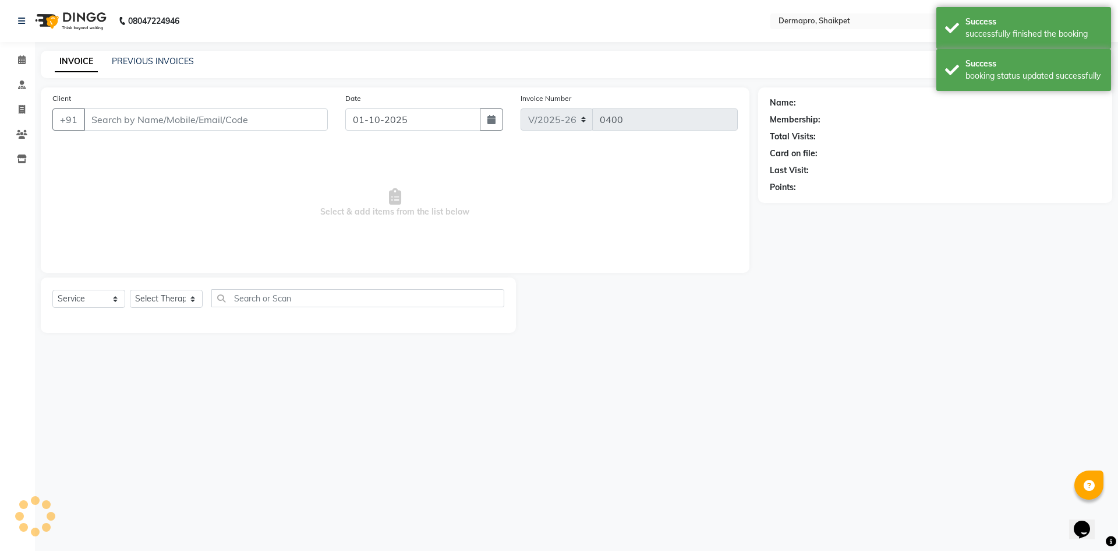
type input "78******88"
select select "43026"
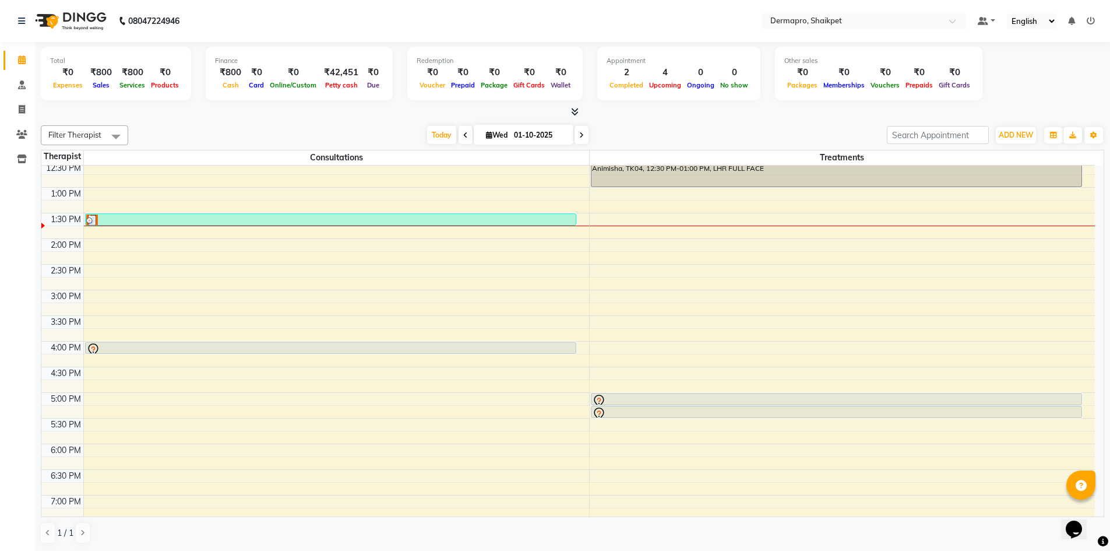
scroll to position [240, 0]
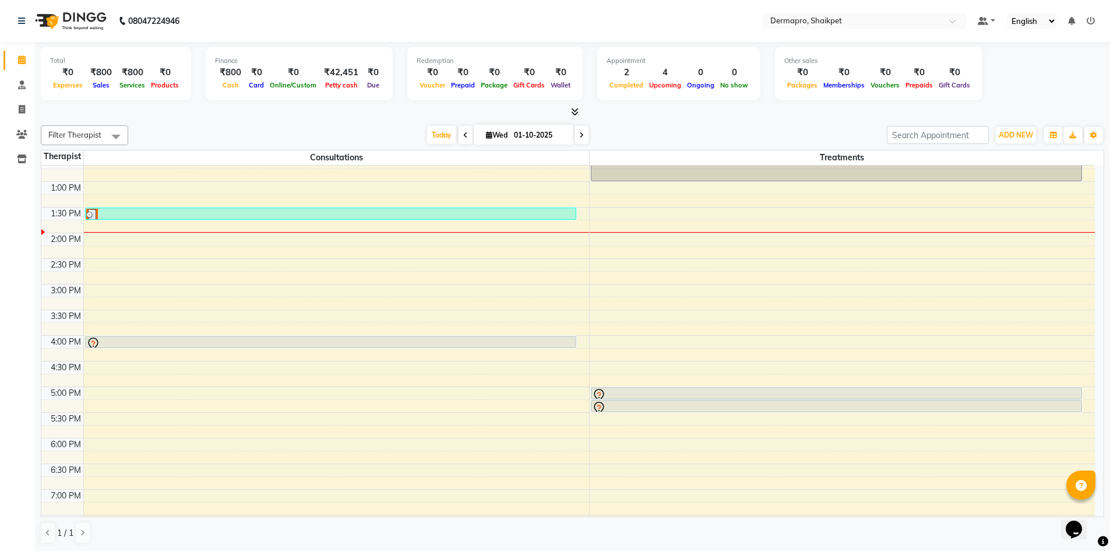
click at [496, 133] on span "Wed" at bounding box center [496, 134] width 27 height 9
select select "10"
select select "2025"
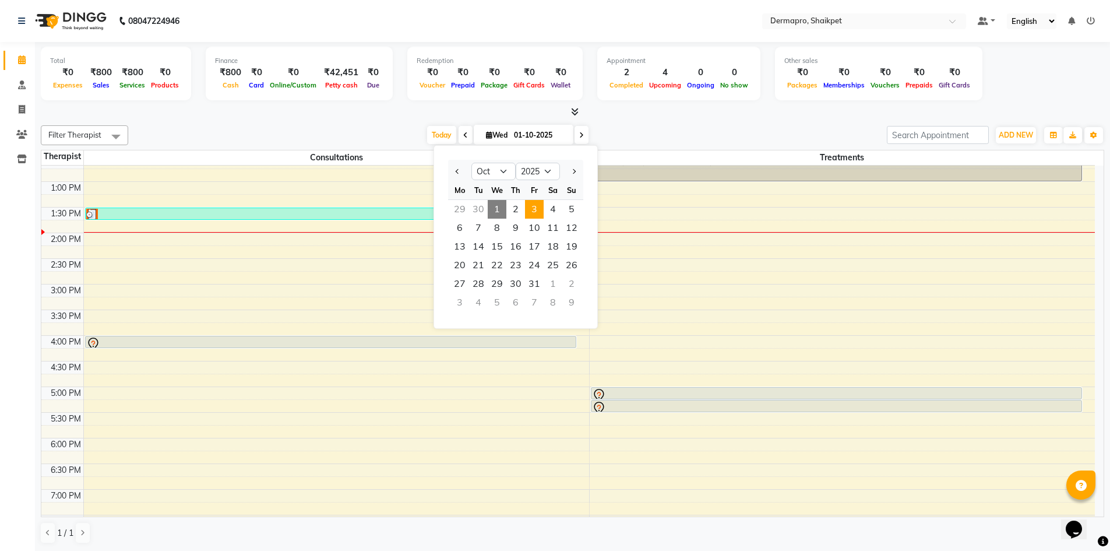
click at [536, 216] on span "3" at bounding box center [534, 209] width 19 height 19
type input "03-10-2025"
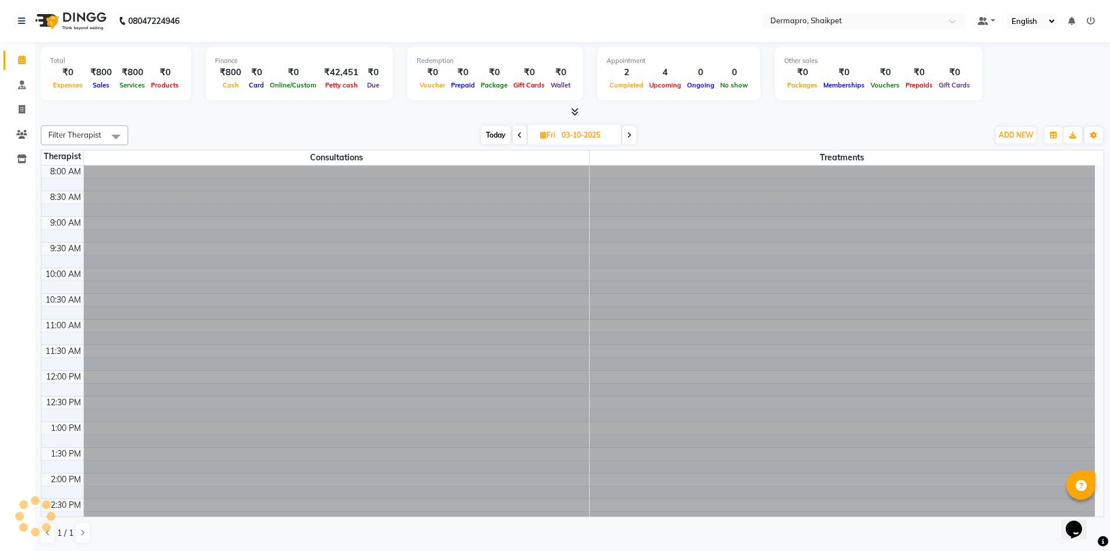
scroll to position [257, 0]
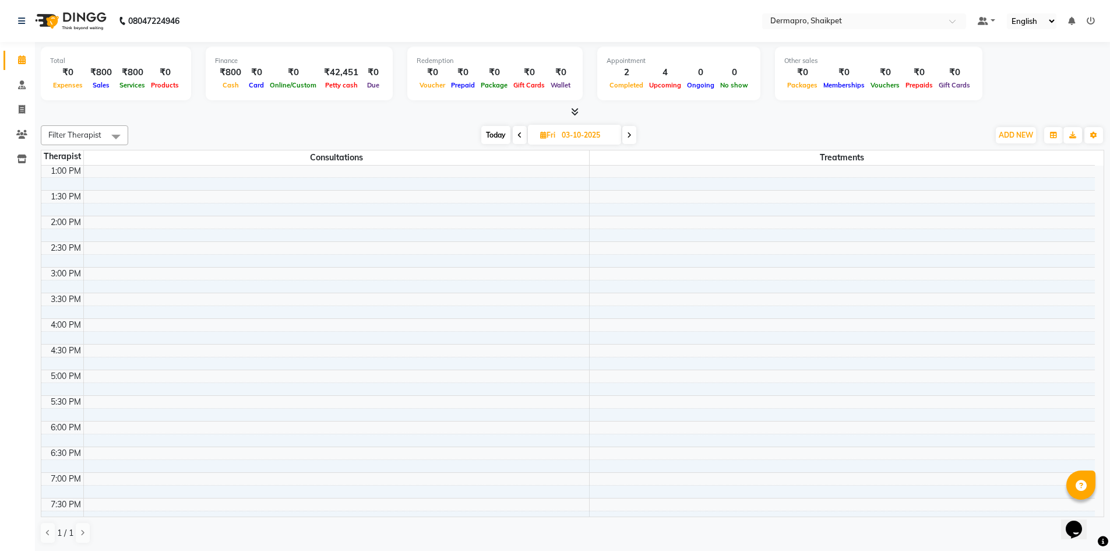
click at [616, 348] on div "8:00 AM 8:30 AM 9:00 AM 9:30 AM 10:00 AM 10:30 AM 11:00 AM 11:30 AM 12:00 PM 12…" at bounding box center [567, 242] width 1053 height 666
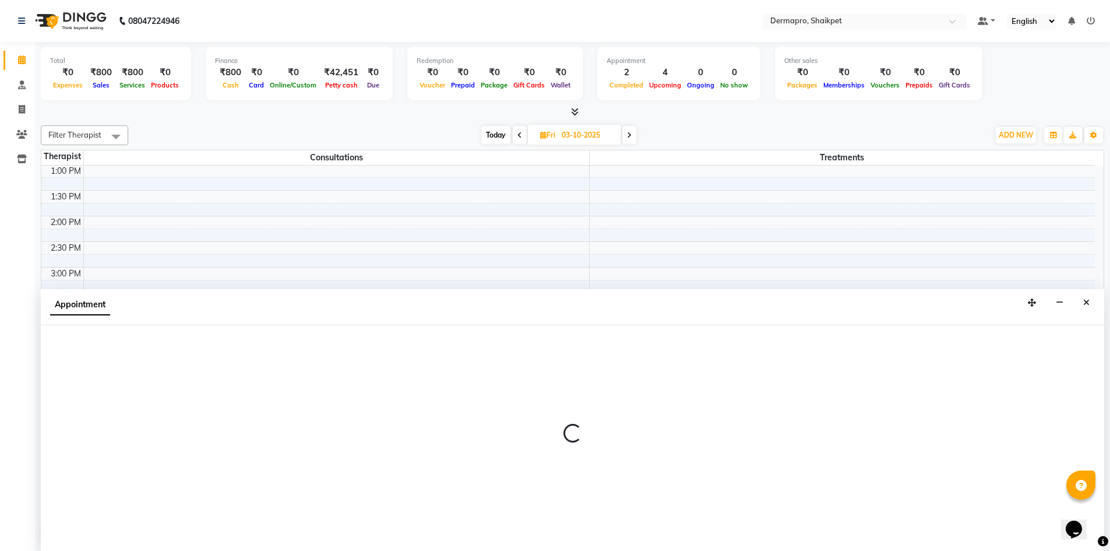
select select "43027"
select select "990"
select select "tentative"
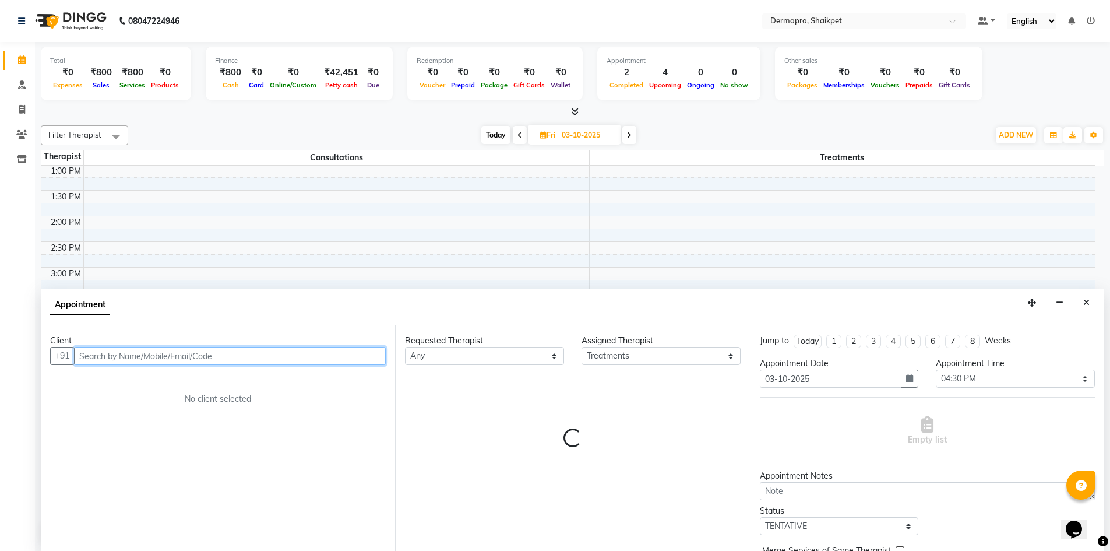
scroll to position [1, 0]
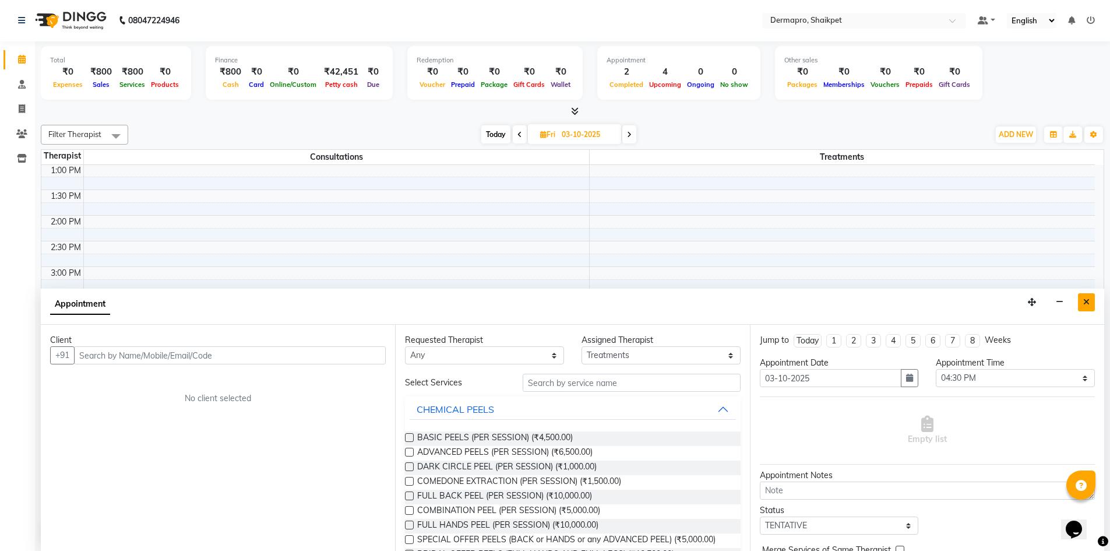
click at [1085, 299] on icon "Close" at bounding box center [1086, 302] width 6 height 8
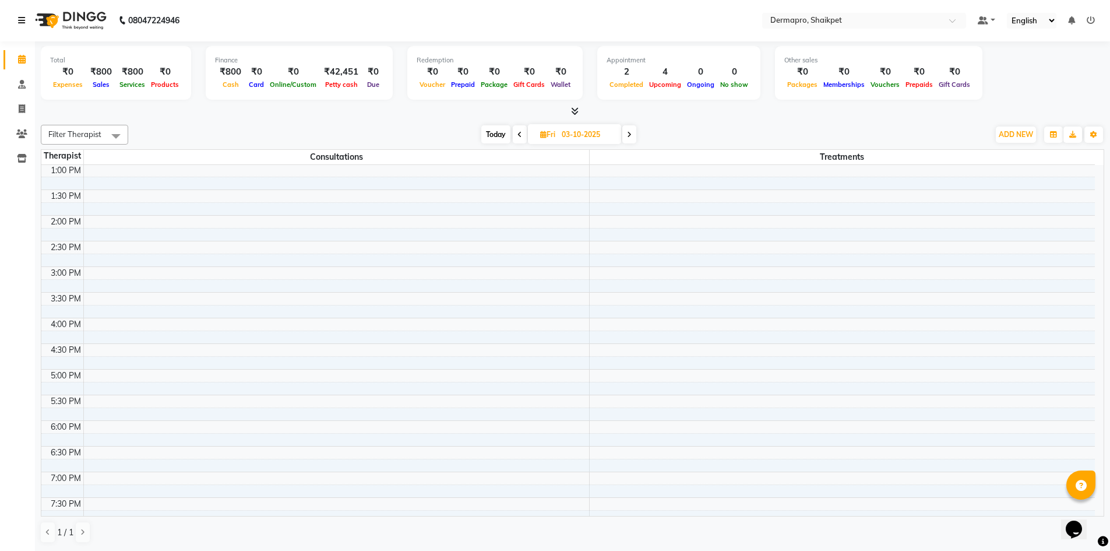
click at [22, 15] on link at bounding box center [24, 20] width 12 height 33
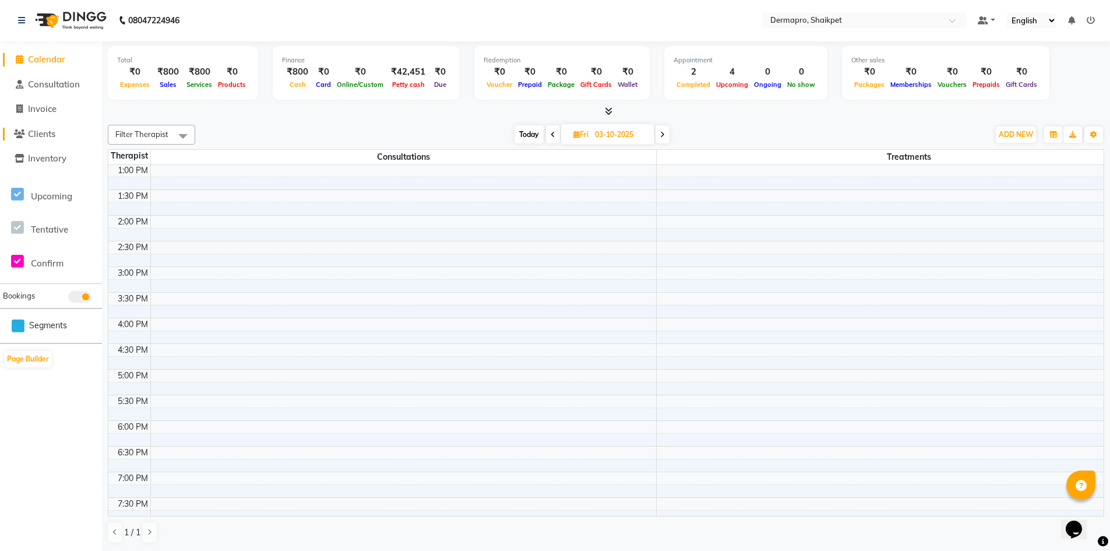
click at [55, 135] on span "Clients" at bounding box center [41, 133] width 27 height 11
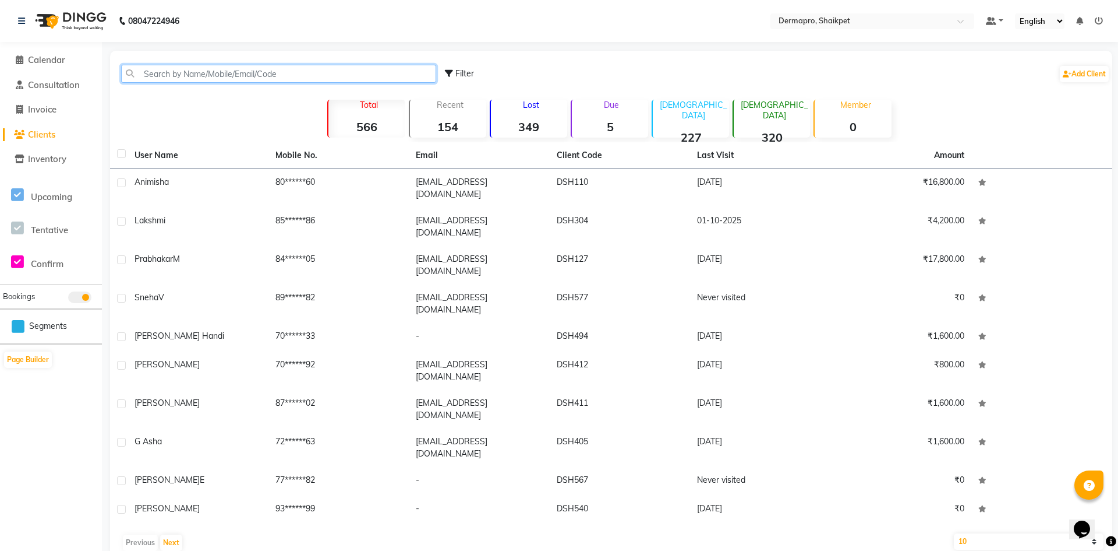
click at [262, 72] on input "text" at bounding box center [278, 74] width 315 height 18
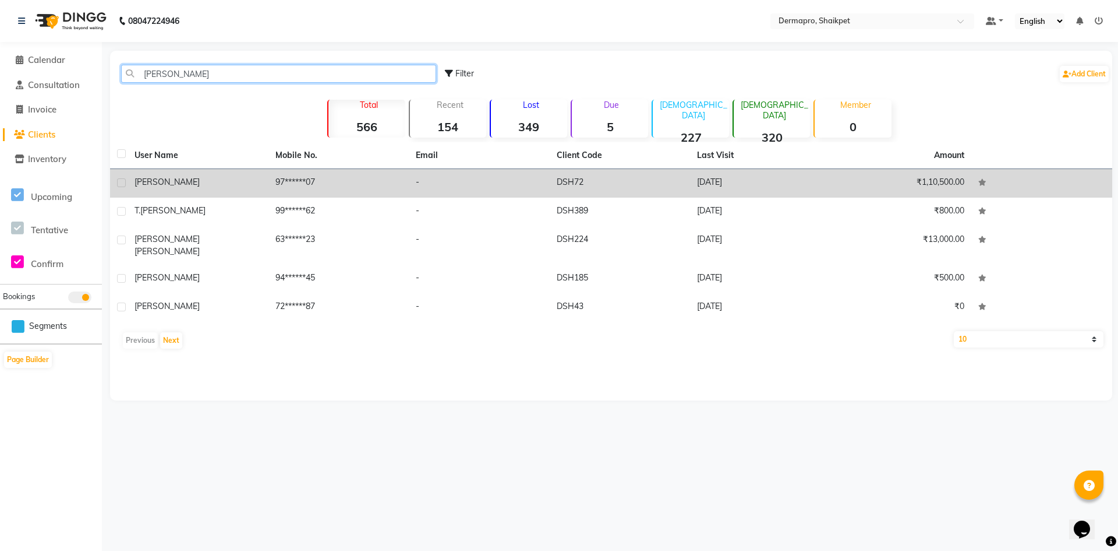
type input "[PERSON_NAME]"
click at [718, 182] on td "[DATE]" at bounding box center [760, 183] width 141 height 29
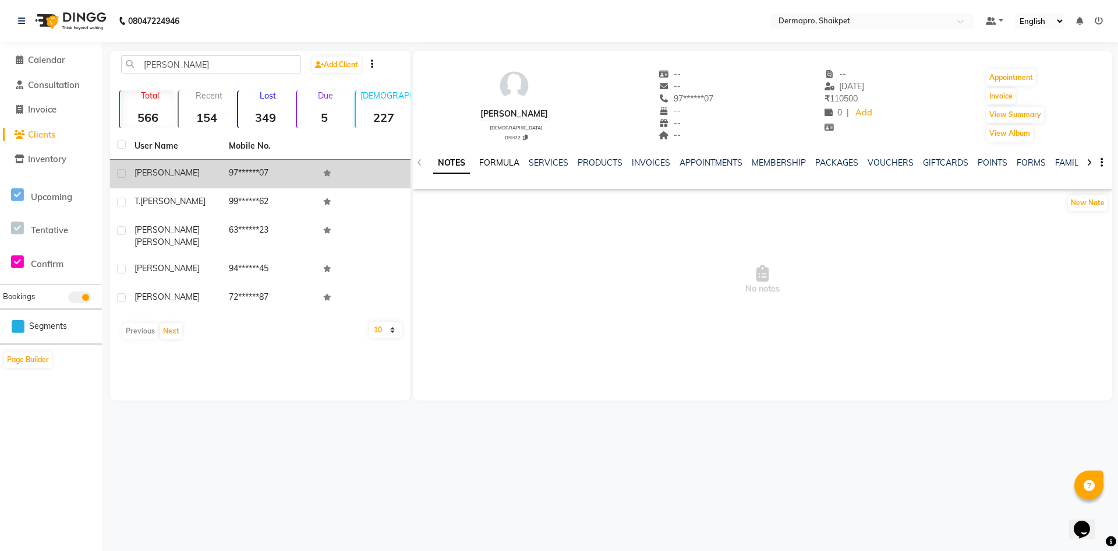
click at [501, 161] on link "FORMULA" at bounding box center [499, 162] width 40 height 10
click at [542, 162] on link "SERVICES" at bounding box center [548, 162] width 40 height 10
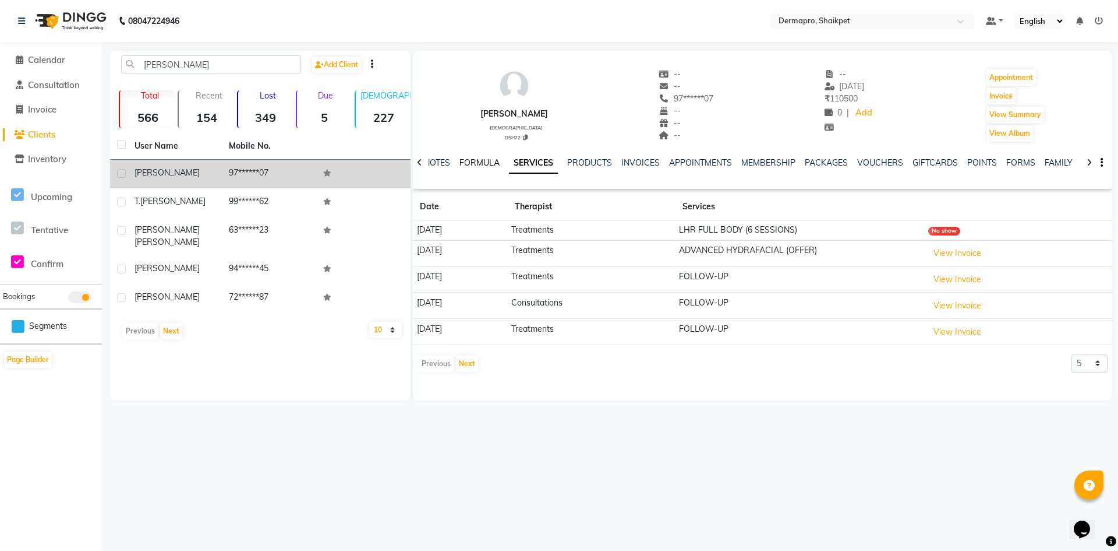
click at [471, 162] on link "FORMULA" at bounding box center [480, 162] width 40 height 10
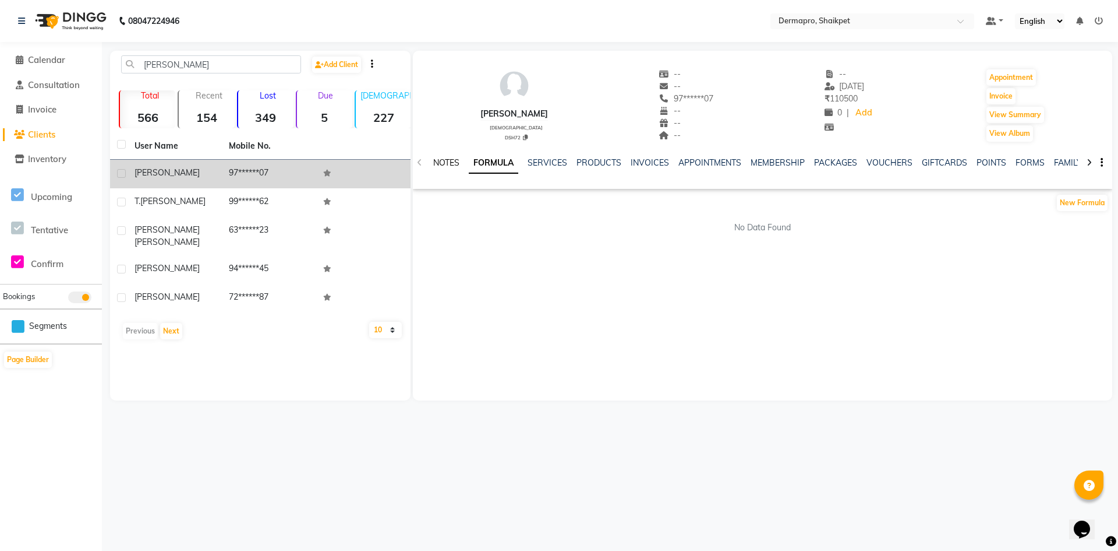
click at [451, 161] on link "NOTES" at bounding box center [446, 162] width 26 height 10
click at [492, 156] on div "NOTES FORMULA SERVICES PRODUCTS INVOICES APPOINTMENTS MEMBERSHIP PACKAGES VOUCH…" at bounding box center [763, 163] width 700 height 40
click at [546, 156] on div "NOTES FORMULA SERVICES PRODUCTS INVOICES APPOINTMENTS MEMBERSHIP PACKAGES VOUCH…" at bounding box center [763, 163] width 700 height 40
click at [560, 161] on link "SERVICES" at bounding box center [549, 162] width 40 height 10
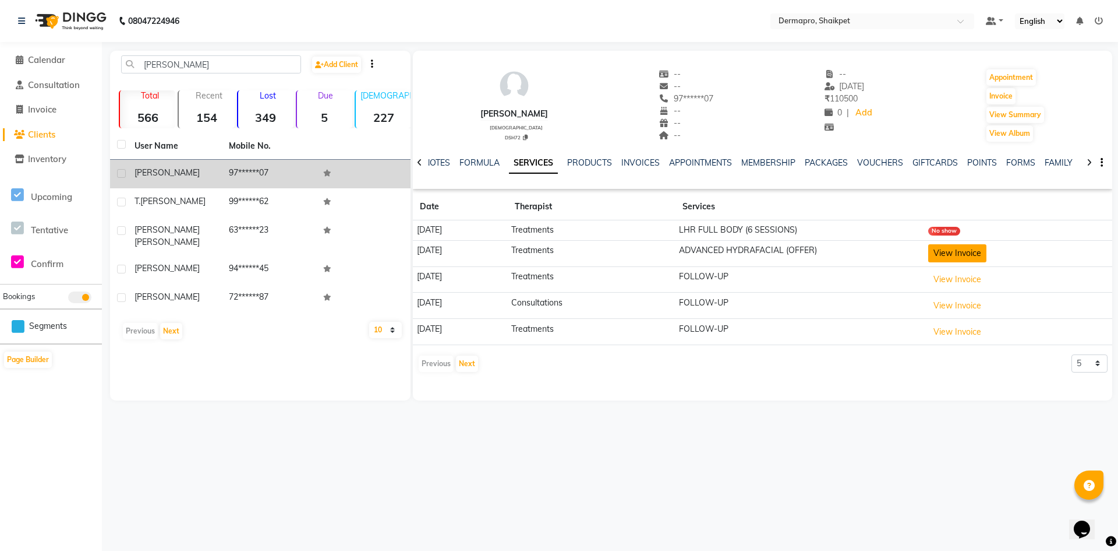
click at [950, 253] on button "View Invoice" at bounding box center [958, 253] width 58 height 18
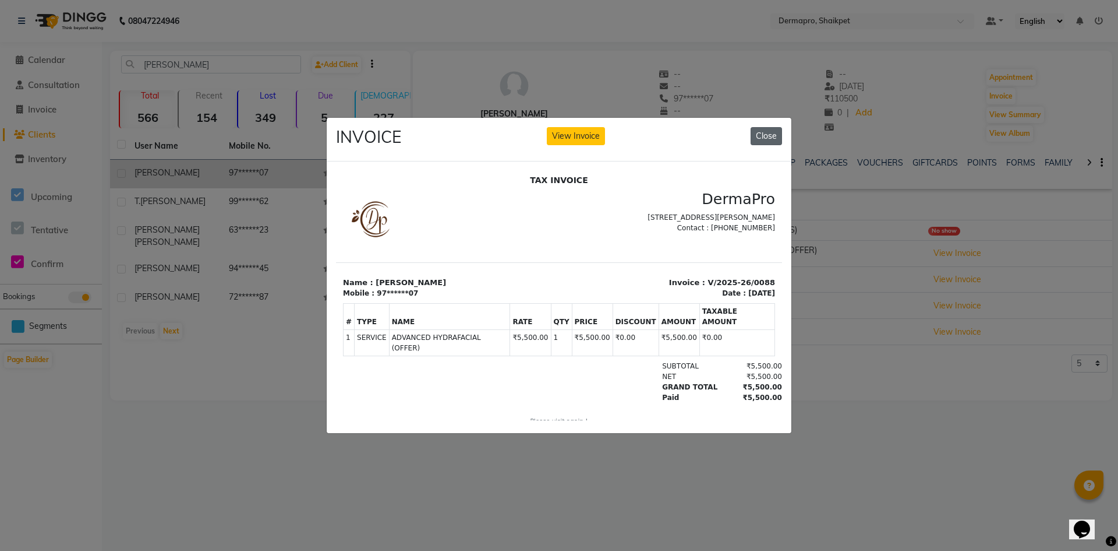
click at [771, 127] on button "Close" at bounding box center [766, 136] width 31 height 18
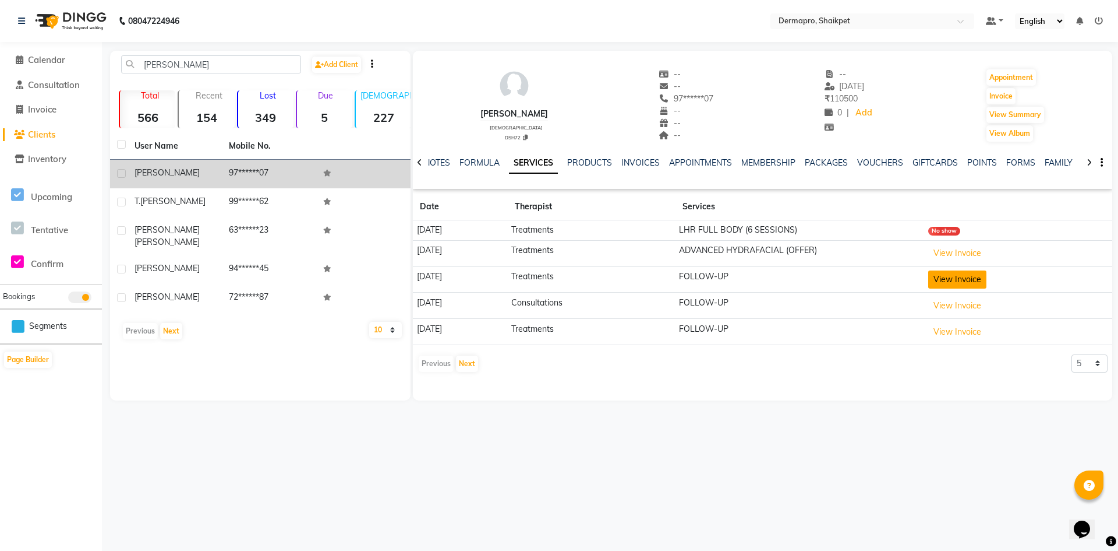
click at [974, 276] on button "View Invoice" at bounding box center [958, 279] width 58 height 18
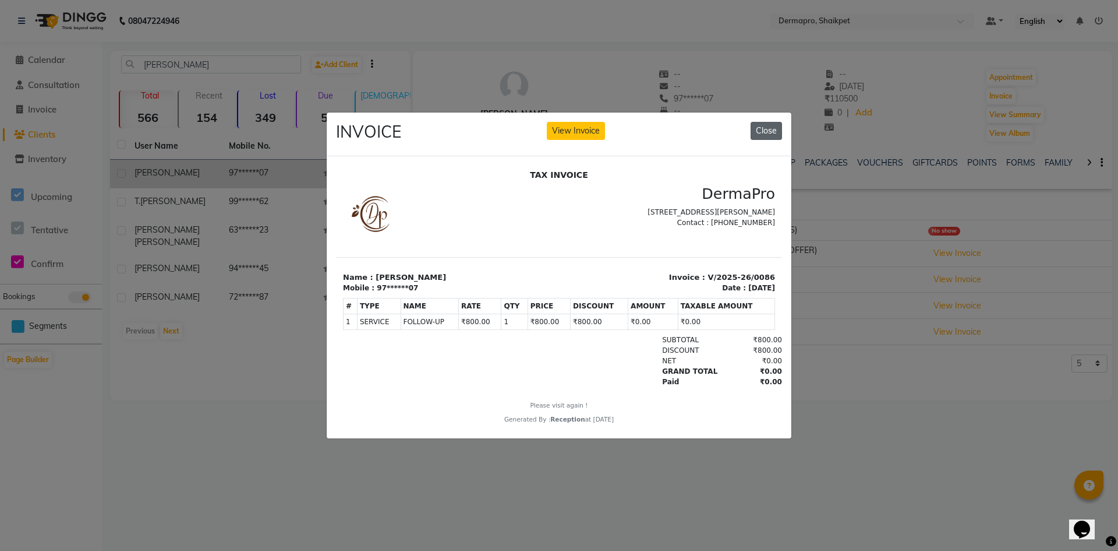
click at [760, 128] on button "Close" at bounding box center [766, 131] width 31 height 18
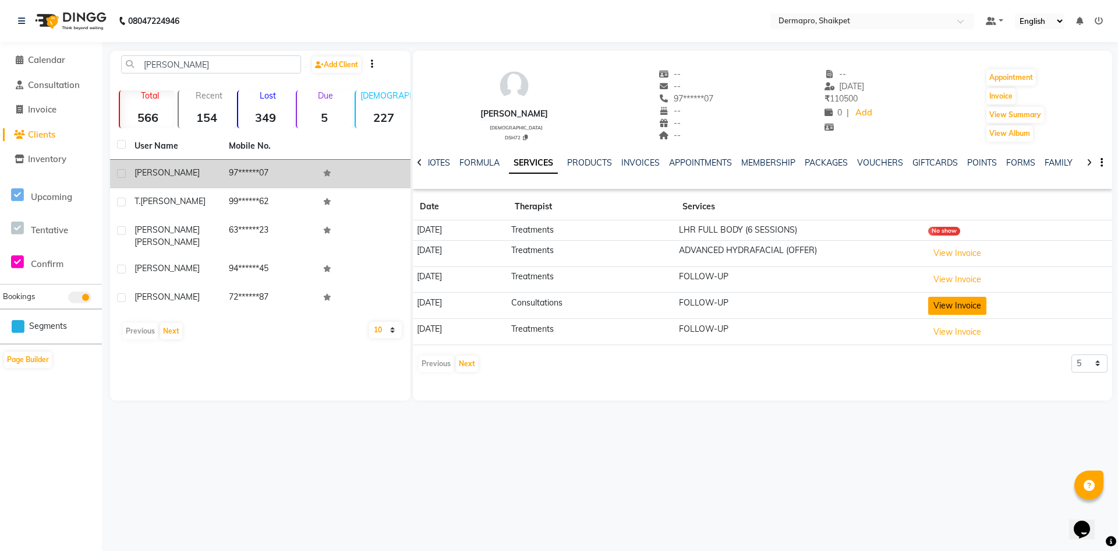
click at [954, 303] on button "View Invoice" at bounding box center [958, 306] width 58 height 18
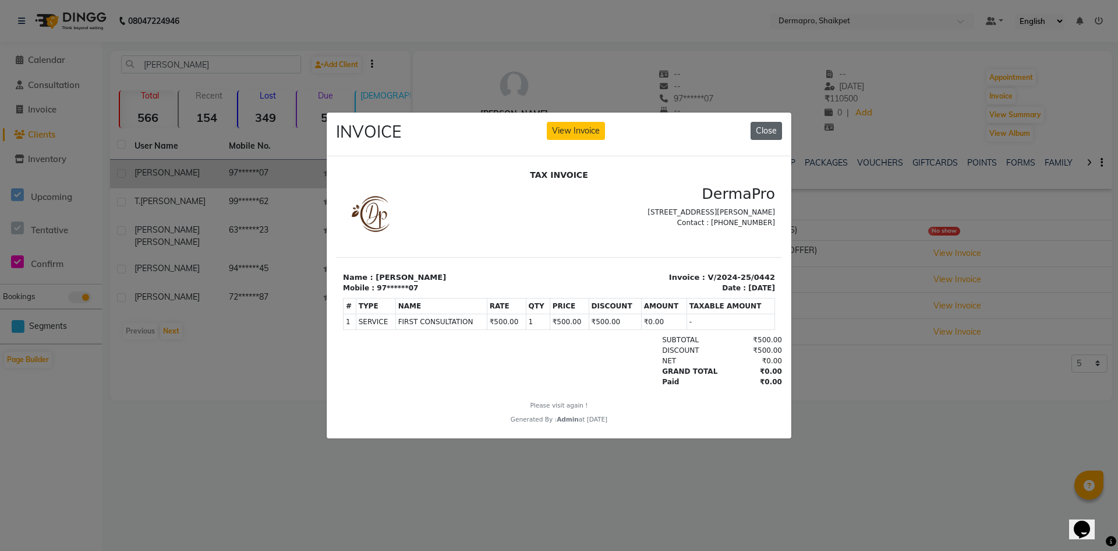
click at [764, 122] on button "Close" at bounding box center [766, 131] width 31 height 18
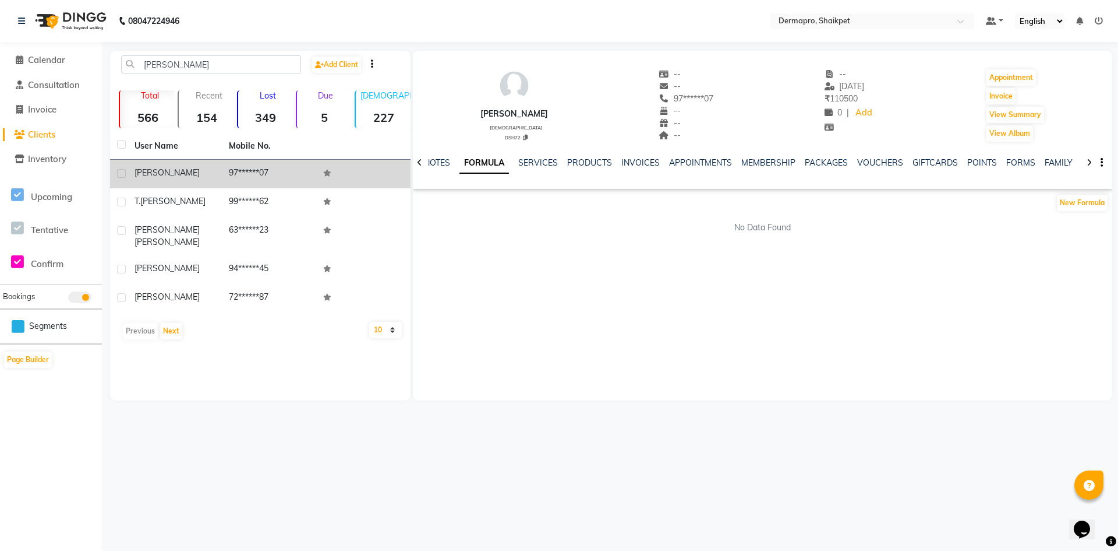
click at [44, 52] on li "Calendar" at bounding box center [51, 60] width 102 height 25
click at [44, 55] on span "Calendar" at bounding box center [46, 59] width 37 height 11
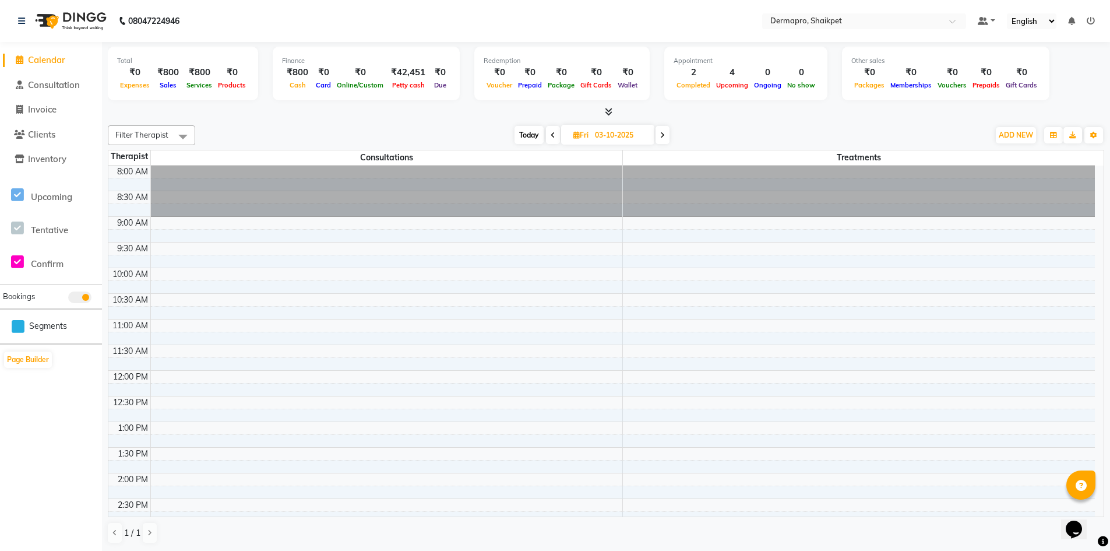
click at [534, 133] on span "Today" at bounding box center [528, 135] width 29 height 18
type input "01-10-2025"
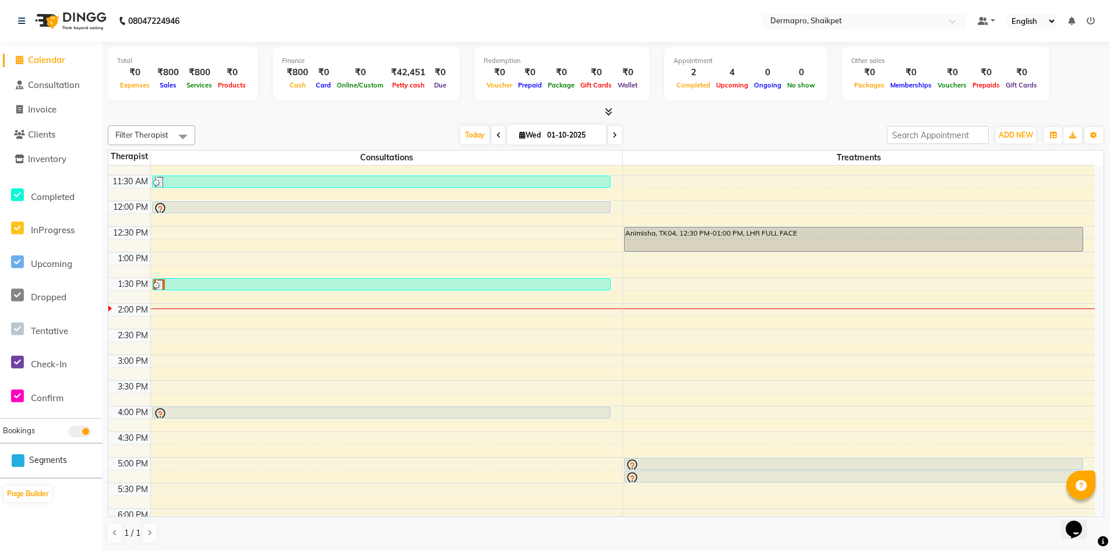
scroll to position [152, 0]
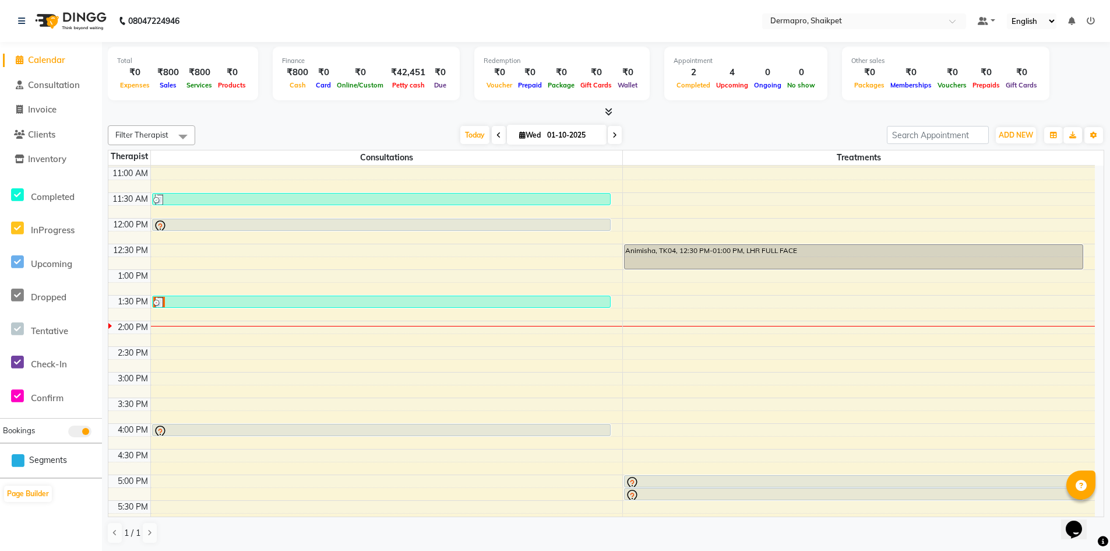
click at [574, 142] on input "01-10-2025" at bounding box center [573, 134] width 58 height 17
select select "10"
select select "2025"
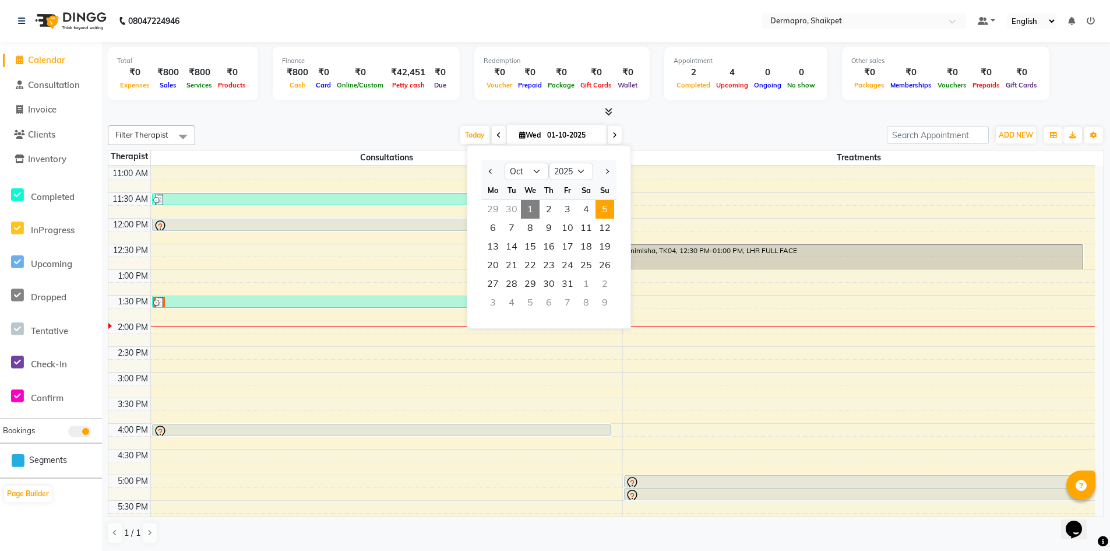
click at [605, 202] on span "5" at bounding box center [604, 209] width 19 height 19
type input "05-10-2025"
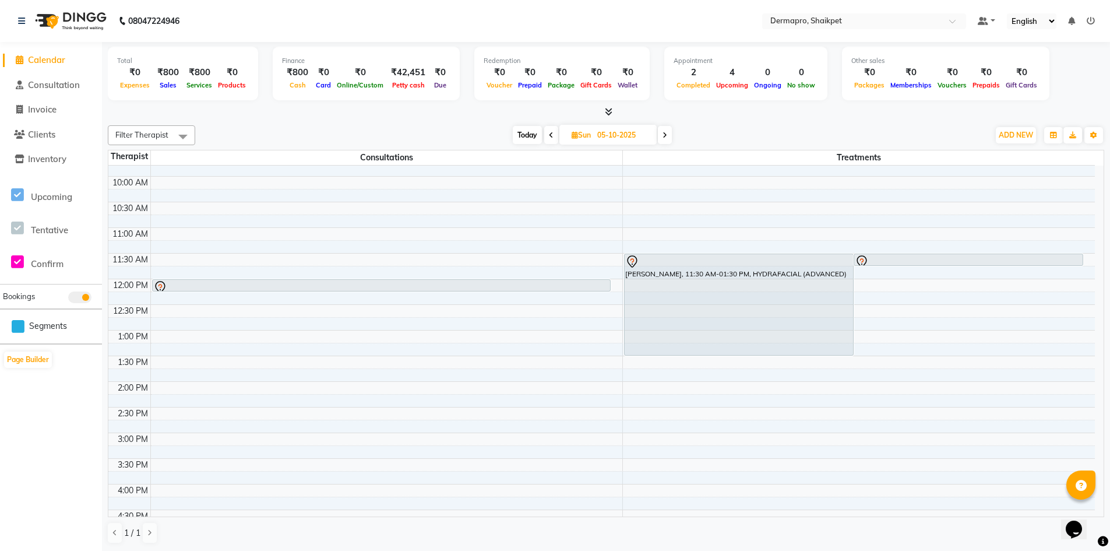
scroll to position [84, 0]
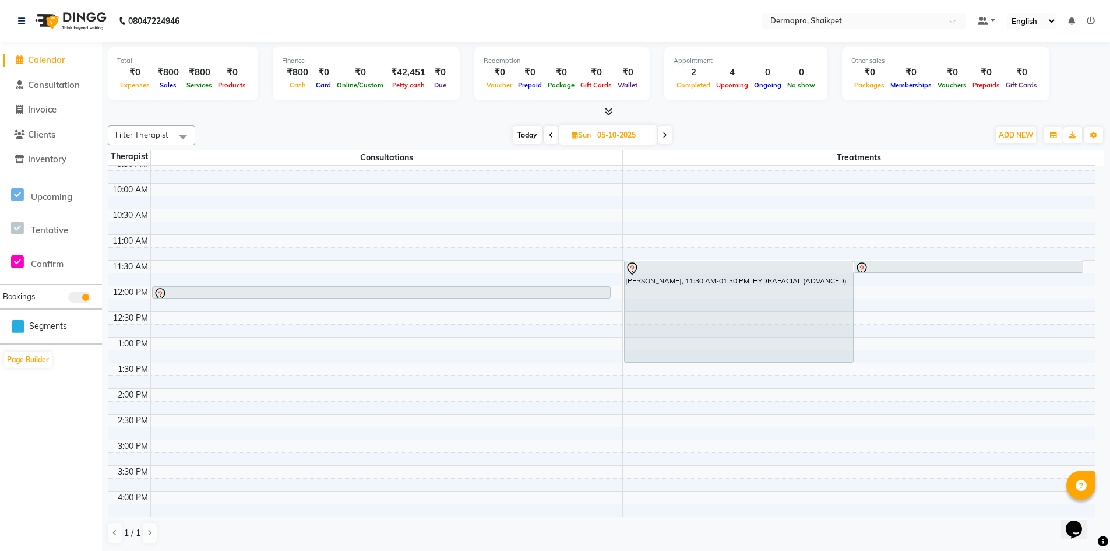
click at [591, 140] on span "[DATE]" at bounding box center [607, 135] width 97 height 20
click at [590, 131] on span "Sun" at bounding box center [581, 134] width 25 height 9
select select "10"
select select "2025"
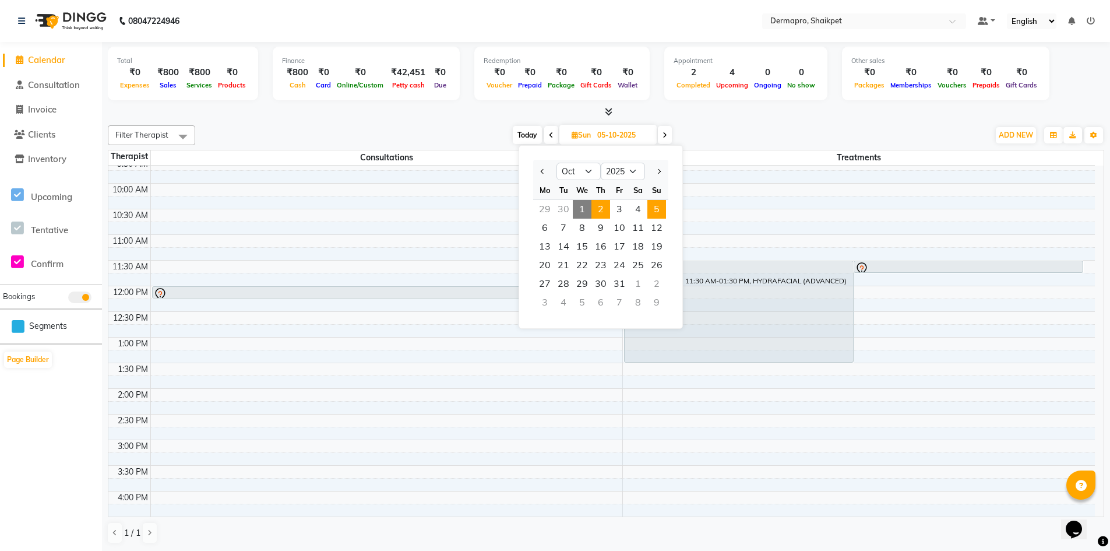
click at [601, 214] on span "2" at bounding box center [600, 209] width 19 height 19
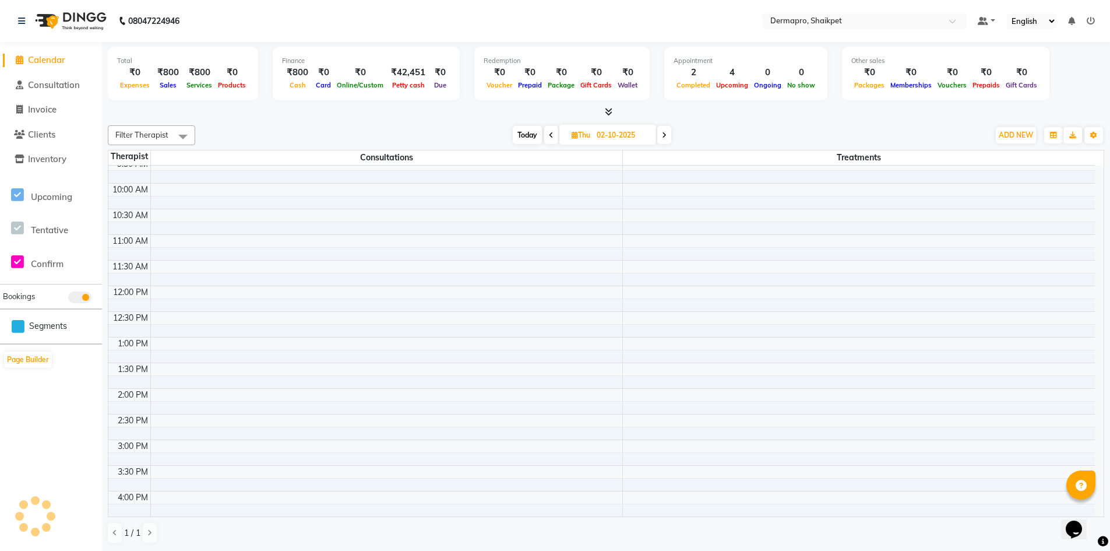
scroll to position [308, 0]
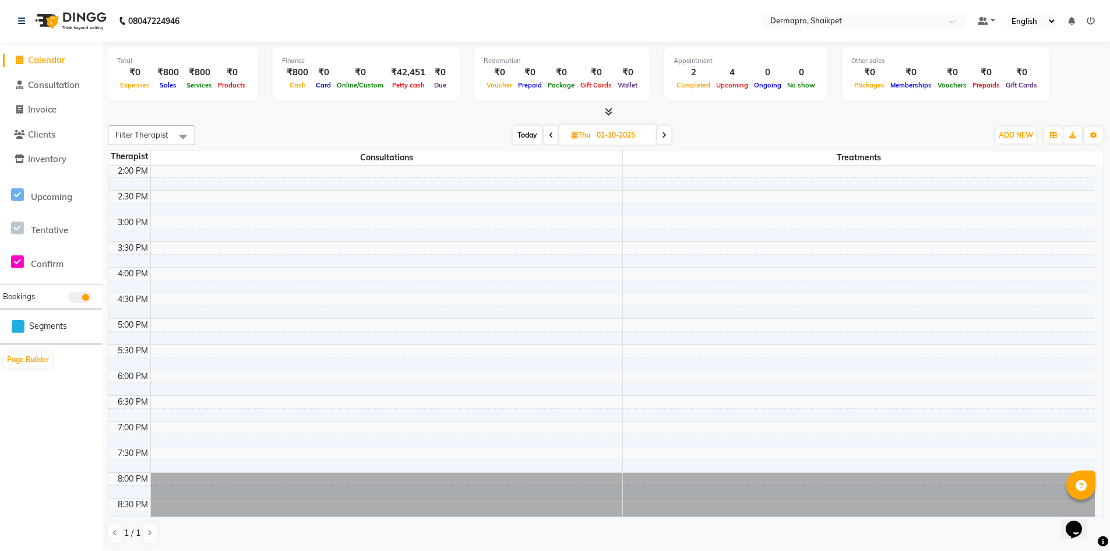
click at [668, 140] on span at bounding box center [664, 135] width 14 height 18
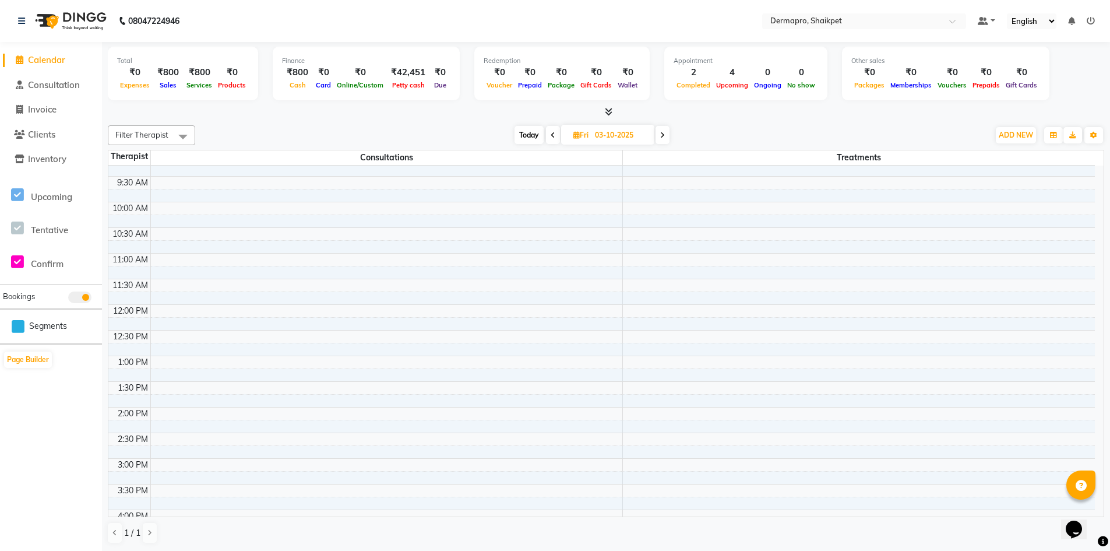
scroll to position [107, 0]
click at [666, 140] on span at bounding box center [662, 135] width 14 height 18
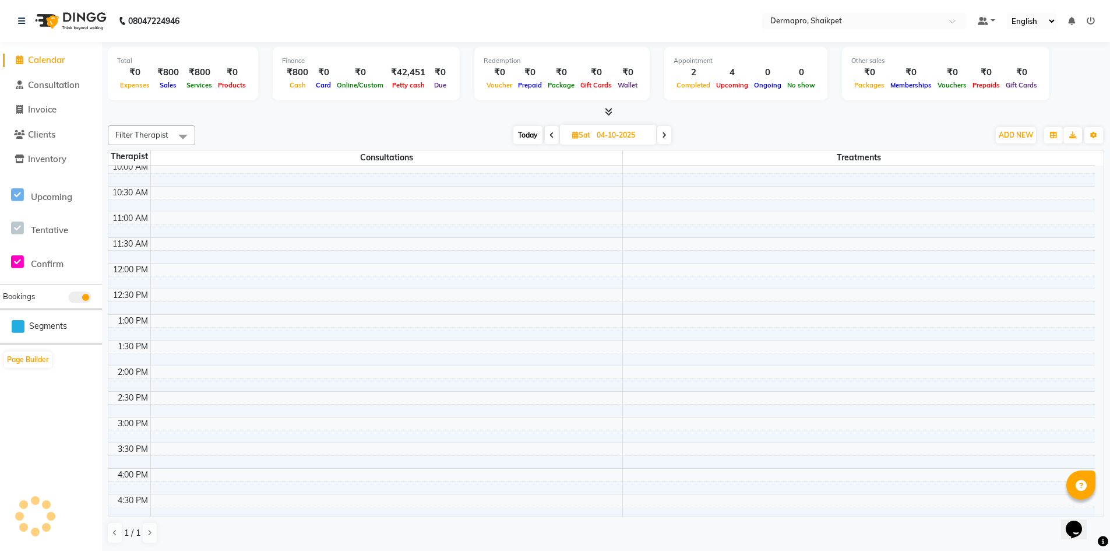
scroll to position [308, 0]
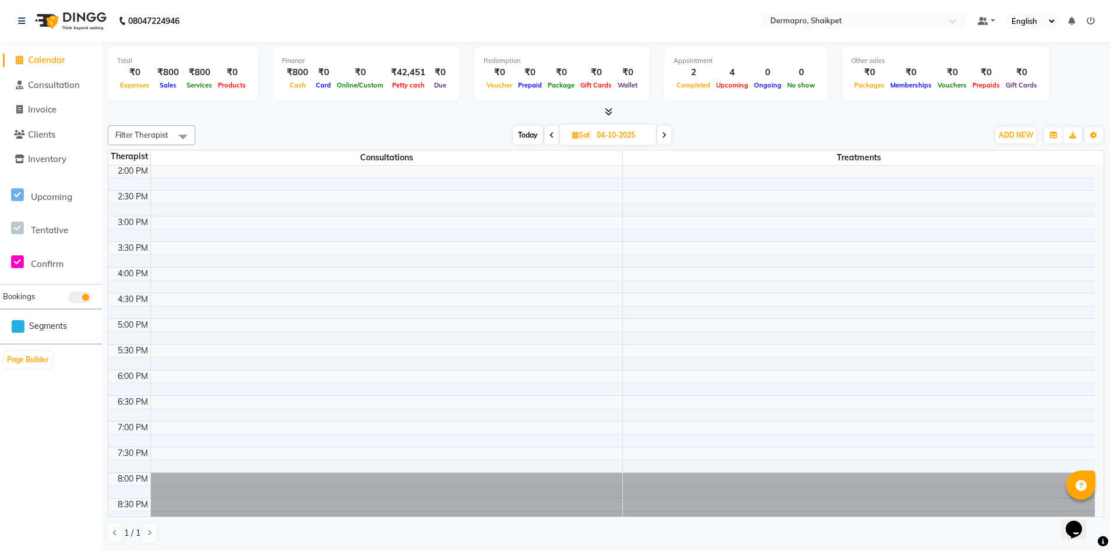
click at [551, 135] on icon at bounding box center [551, 135] width 5 height 7
type input "03-10-2025"
click at [608, 138] on input "03-10-2025" at bounding box center [620, 134] width 58 height 17
select select "10"
select select "2025"
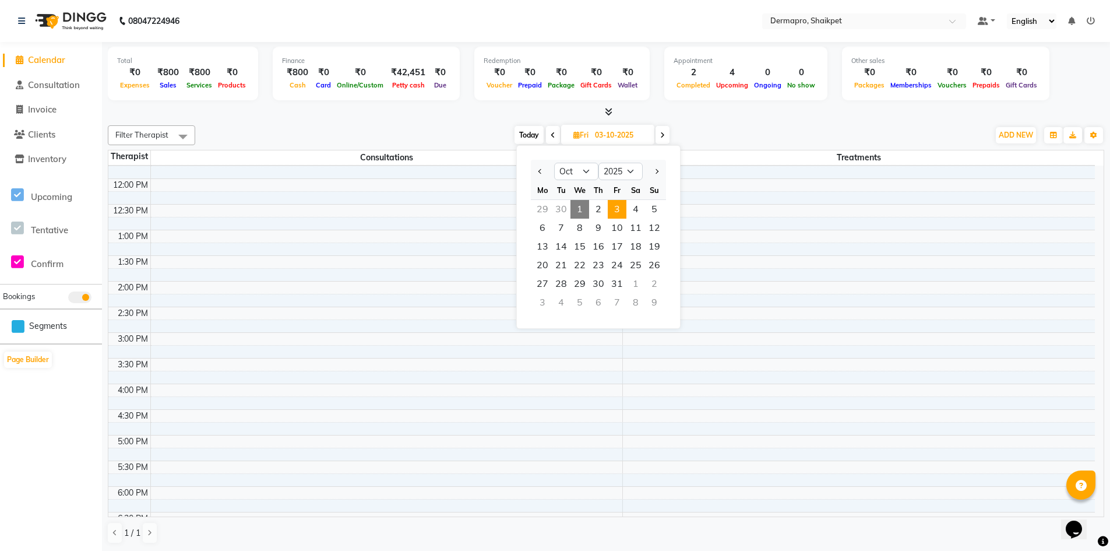
scroll to position [133, 0]
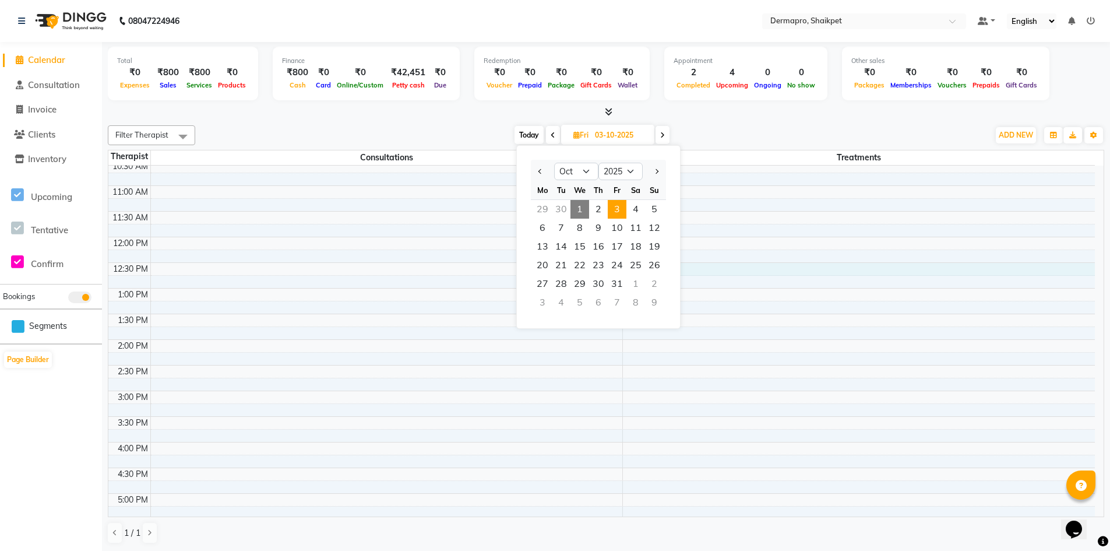
click at [850, 263] on div "8:00 AM 8:30 AM 9:00 AM 9:30 AM 10:00 AM 10:30 AM 11:00 AM 11:30 AM 12:00 PM 12…" at bounding box center [601, 365] width 986 height 666
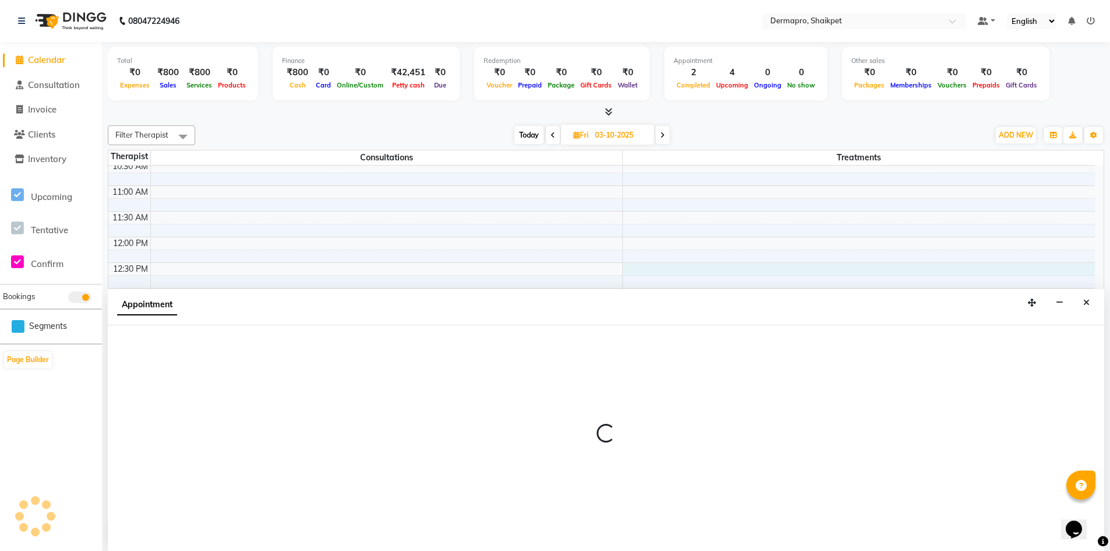
scroll to position [1, 0]
select select "43027"
select select "750"
select select "tentative"
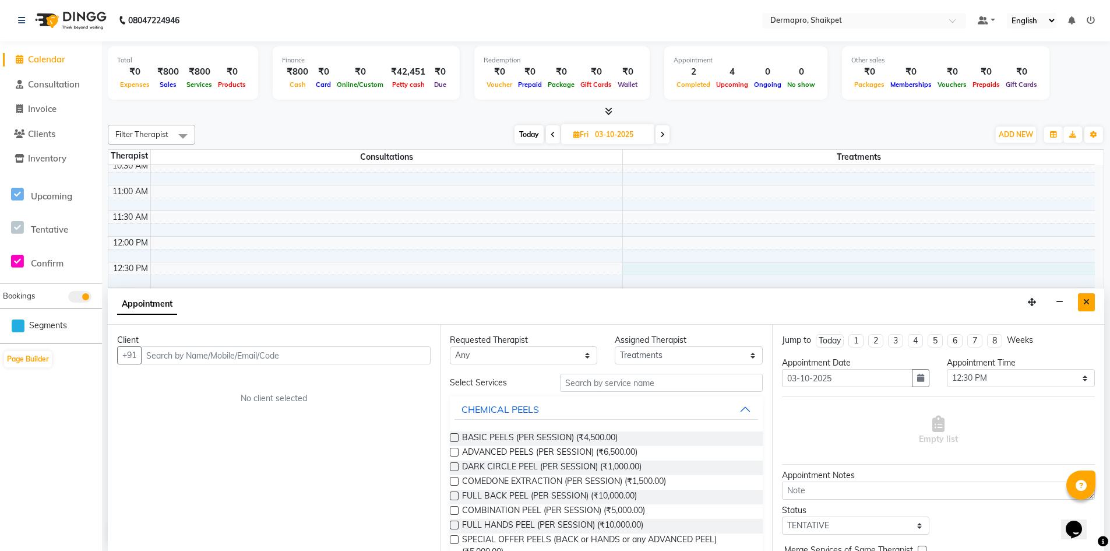
click at [1085, 299] on icon "Close" at bounding box center [1086, 302] width 6 height 8
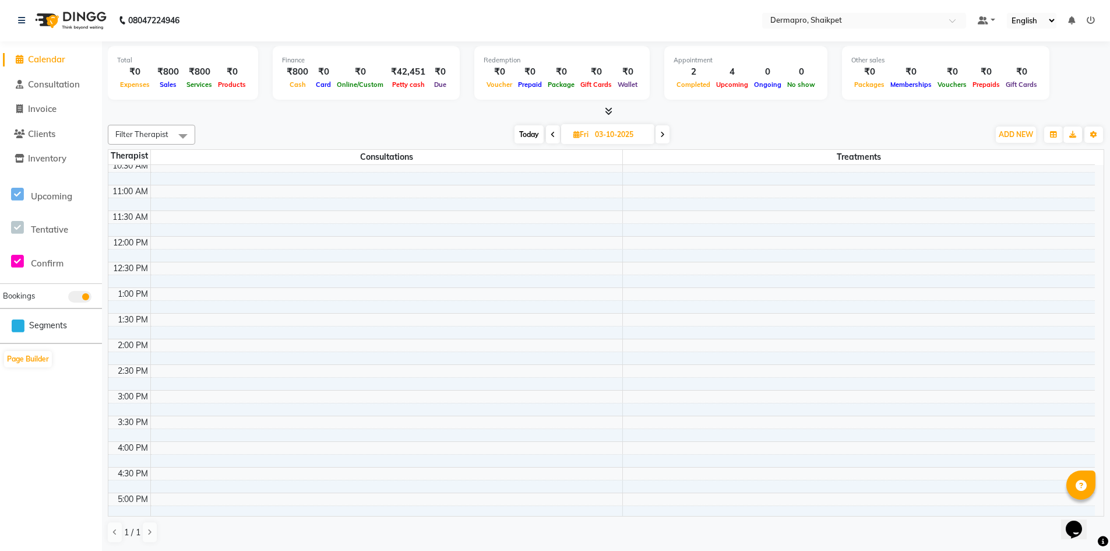
click at [14, 21] on div "08047224946" at bounding box center [98, 20] width 179 height 33
click at [22, 19] on icon at bounding box center [21, 20] width 7 height 8
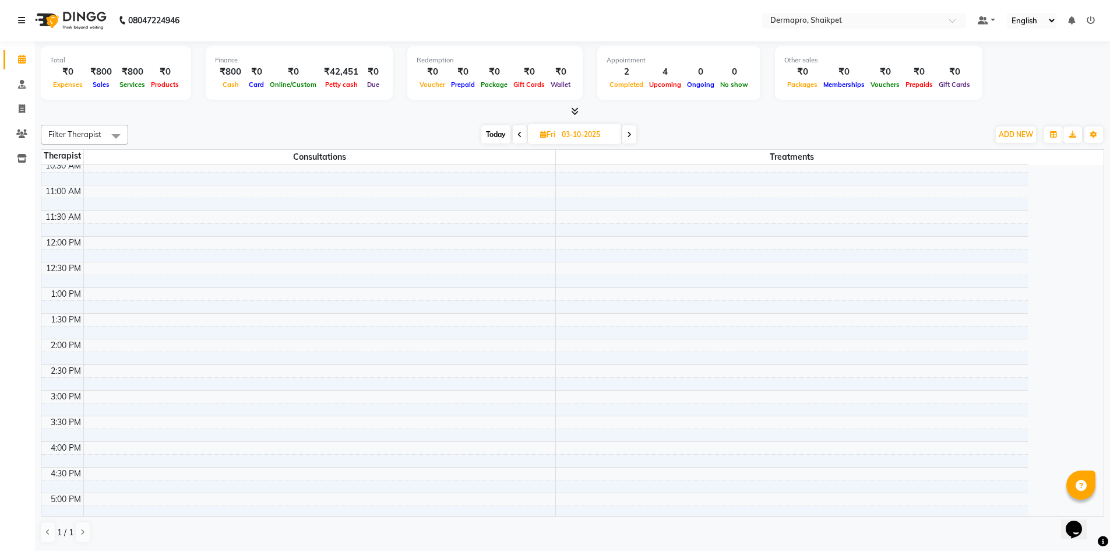
click at [22, 19] on icon at bounding box center [21, 20] width 7 height 8
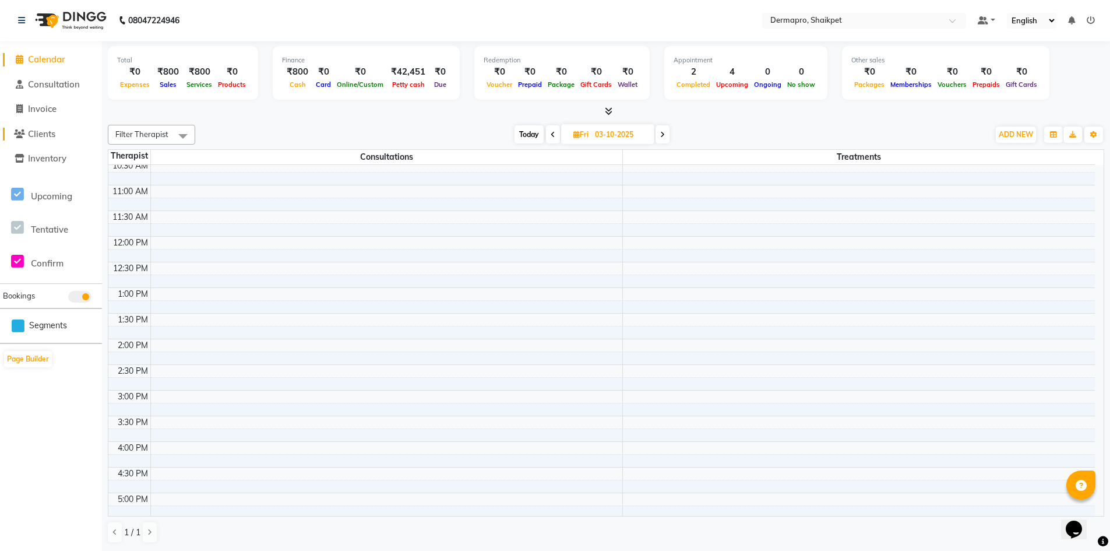
click at [48, 129] on span "Clients" at bounding box center [41, 133] width 27 height 11
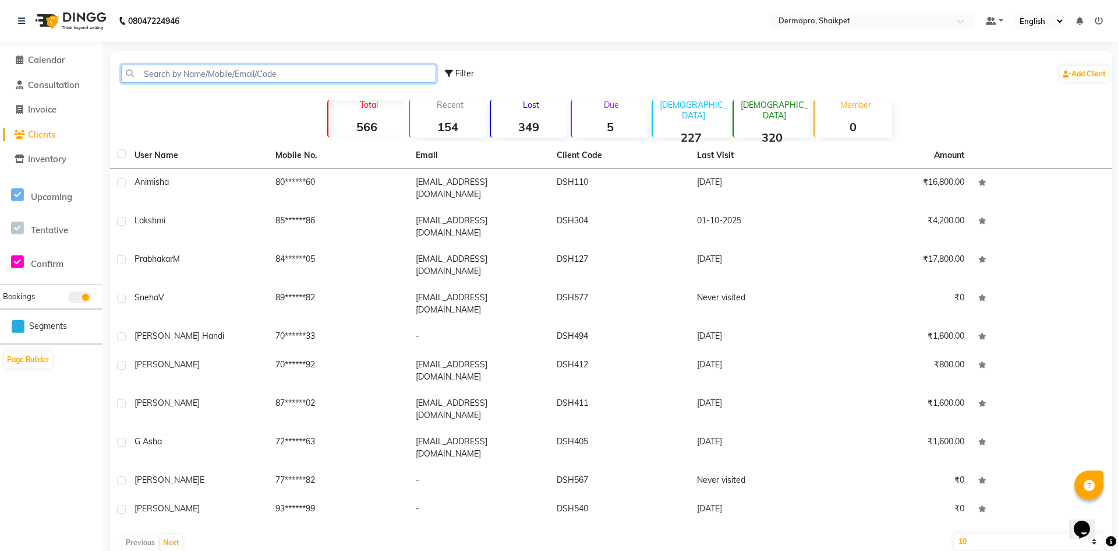
click at [264, 77] on input "text" at bounding box center [278, 74] width 315 height 18
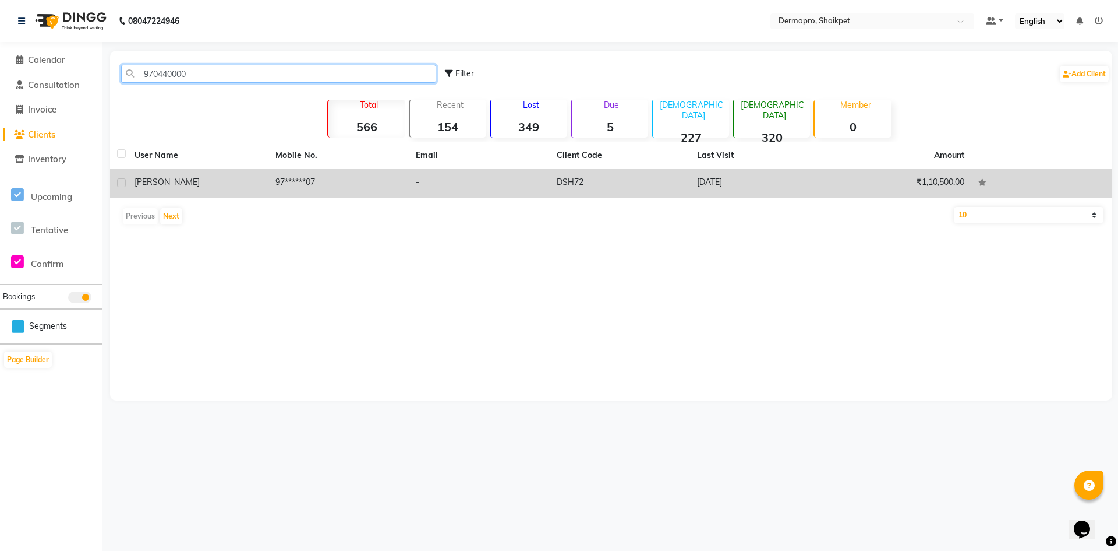
type input "970440000"
click at [592, 185] on td "DSH72" at bounding box center [620, 183] width 141 height 29
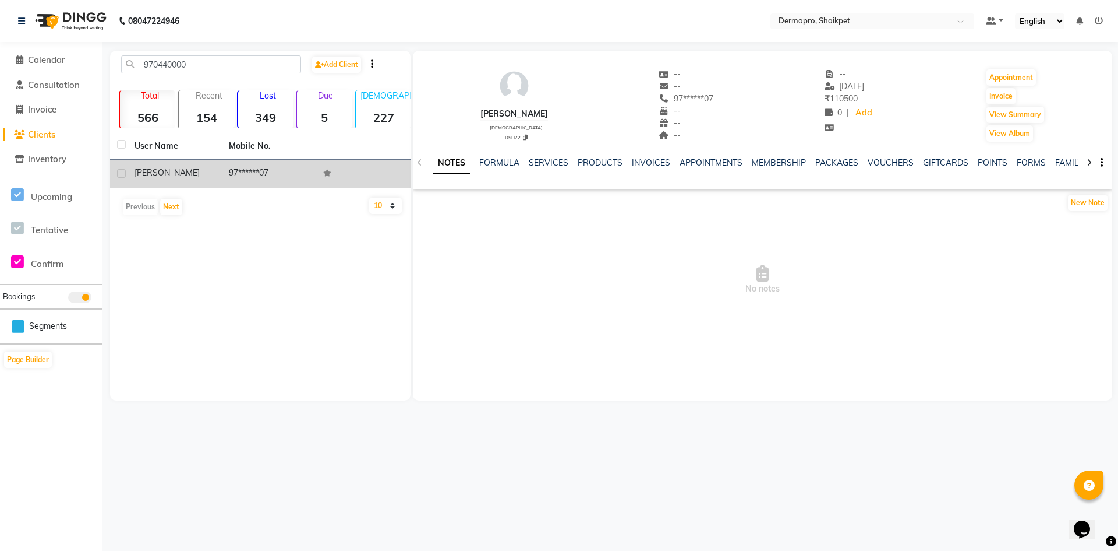
click at [559, 157] on div "SERVICES" at bounding box center [549, 163] width 40 height 12
click at [556, 159] on link "SERVICES" at bounding box center [549, 162] width 40 height 10
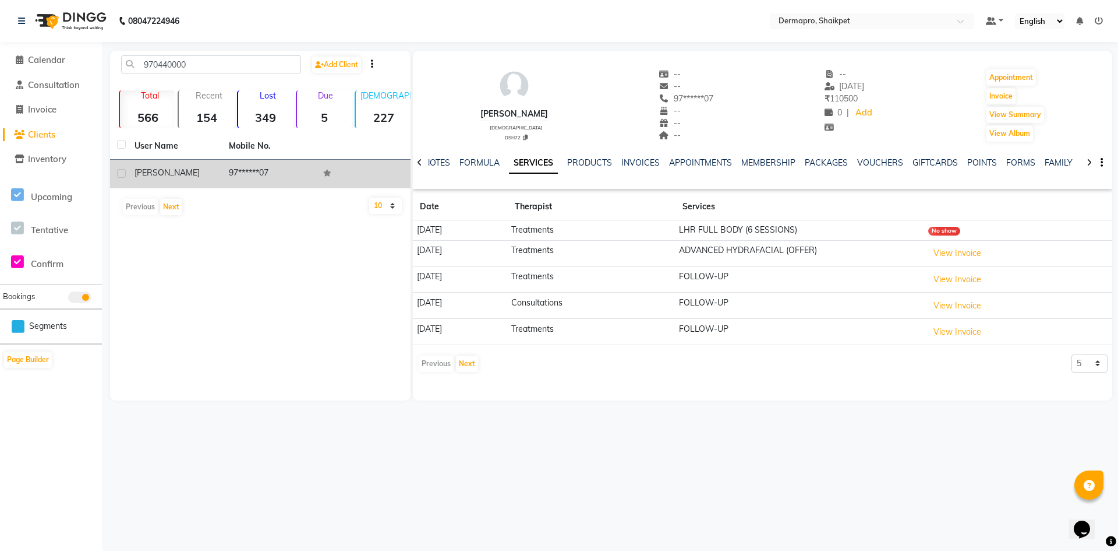
click at [824, 157] on div "PACKAGES" at bounding box center [826, 163] width 43 height 12
click at [824, 160] on link "PACKAGES" at bounding box center [826, 162] width 43 height 10
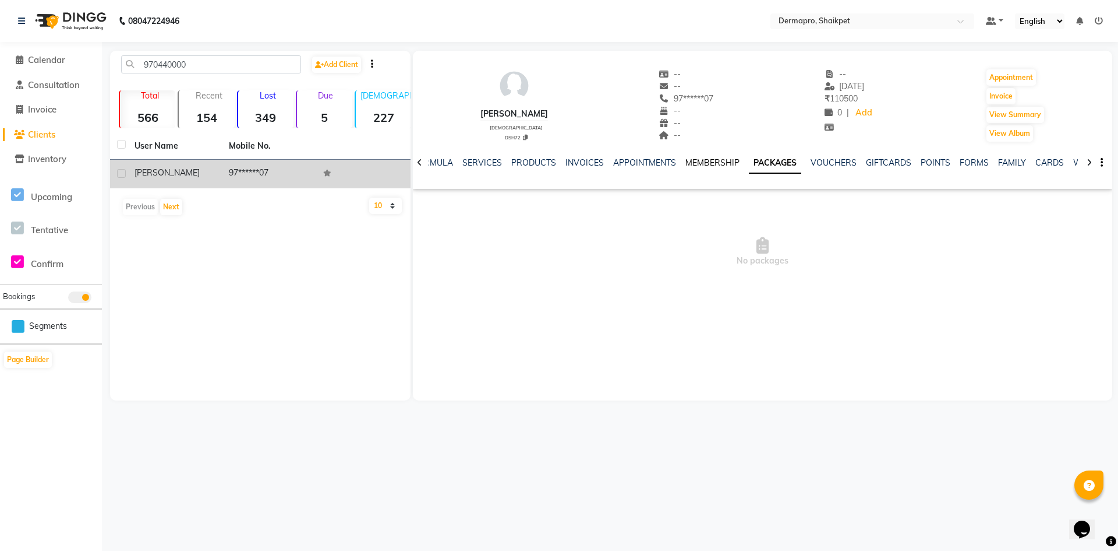
click at [711, 160] on link "MEMBERSHIP" at bounding box center [713, 162] width 54 height 10
click at [665, 158] on link "APPOINTMENTS" at bounding box center [654, 162] width 63 height 10
click at [609, 158] on link "INVOICES" at bounding box center [603, 162] width 38 height 10
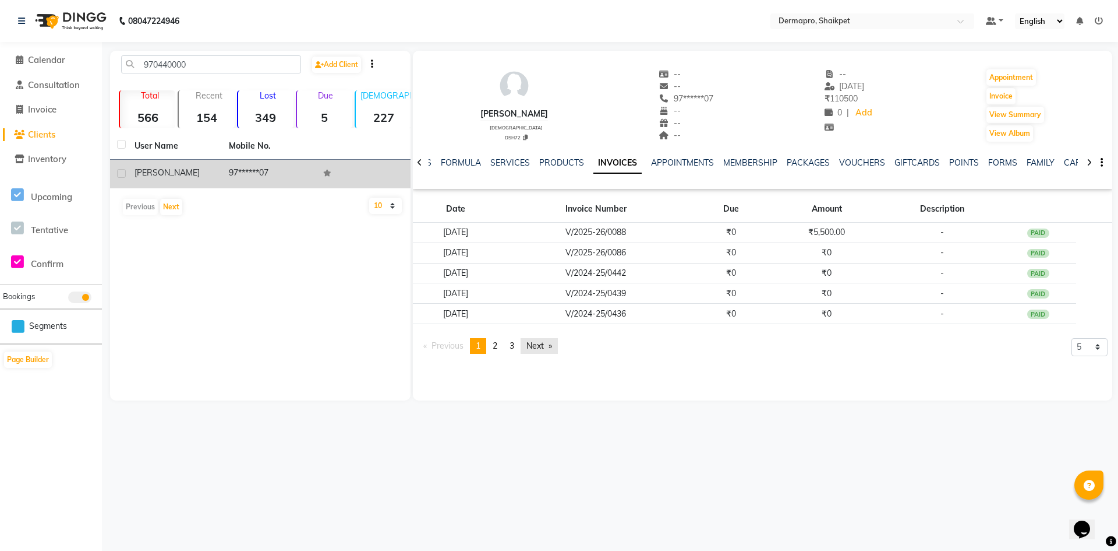
click at [552, 344] on link "Next page" at bounding box center [539, 346] width 37 height 16
click at [554, 344] on link "Next page" at bounding box center [539, 346] width 37 height 16
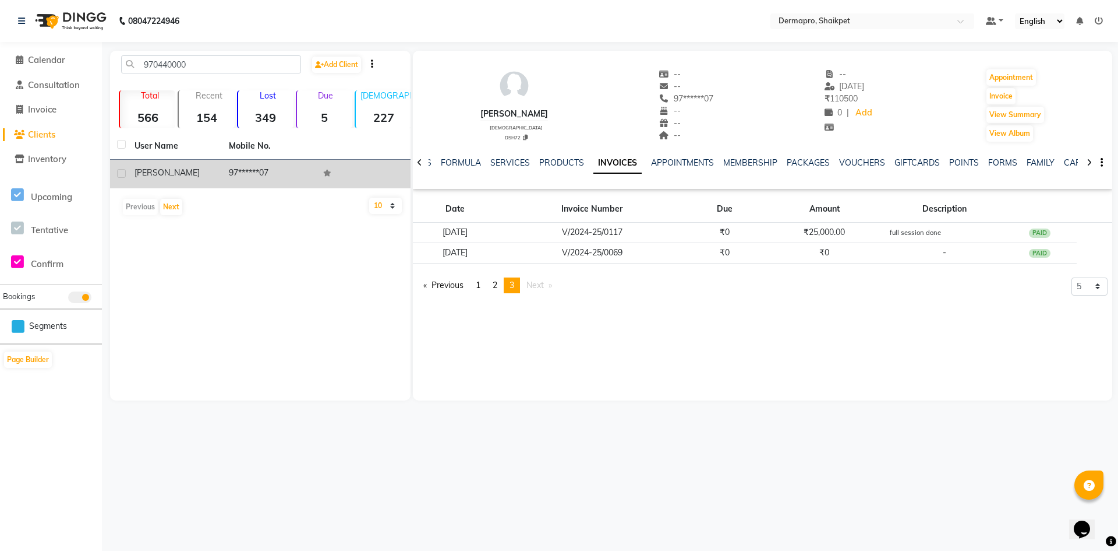
click at [553, 284] on li "Next page" at bounding box center [539, 285] width 37 height 16
click at [425, 285] on link "Previous page" at bounding box center [444, 285] width 52 height 16
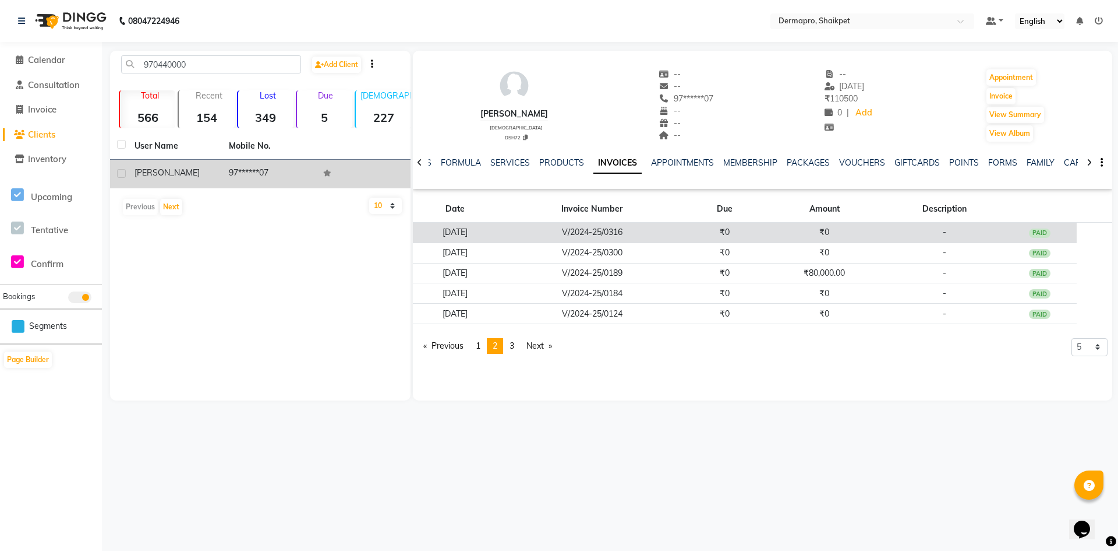
click at [1047, 230] on div "PAID" at bounding box center [1040, 232] width 22 height 9
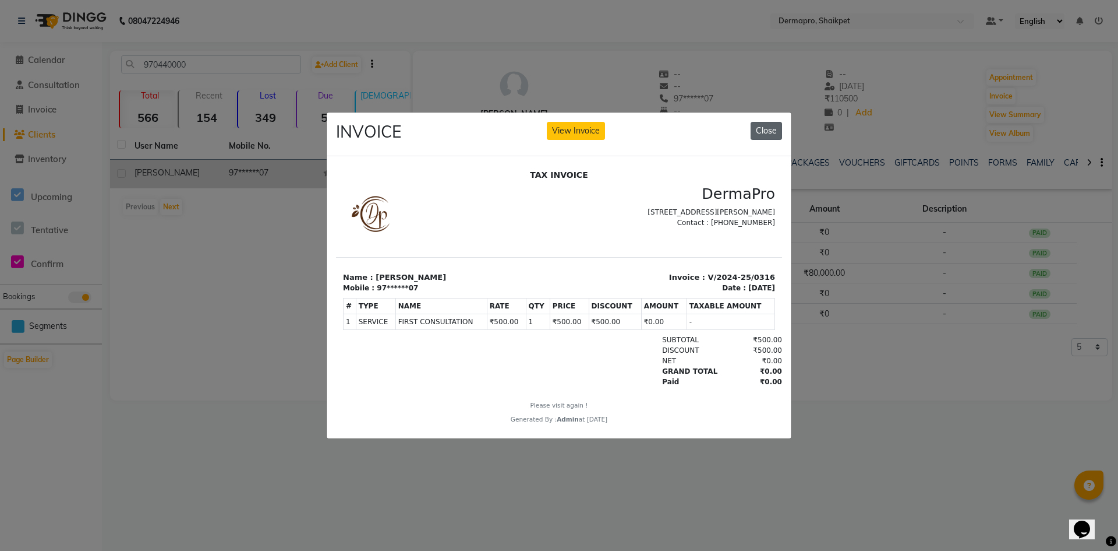
click at [770, 124] on button "Close" at bounding box center [766, 131] width 31 height 18
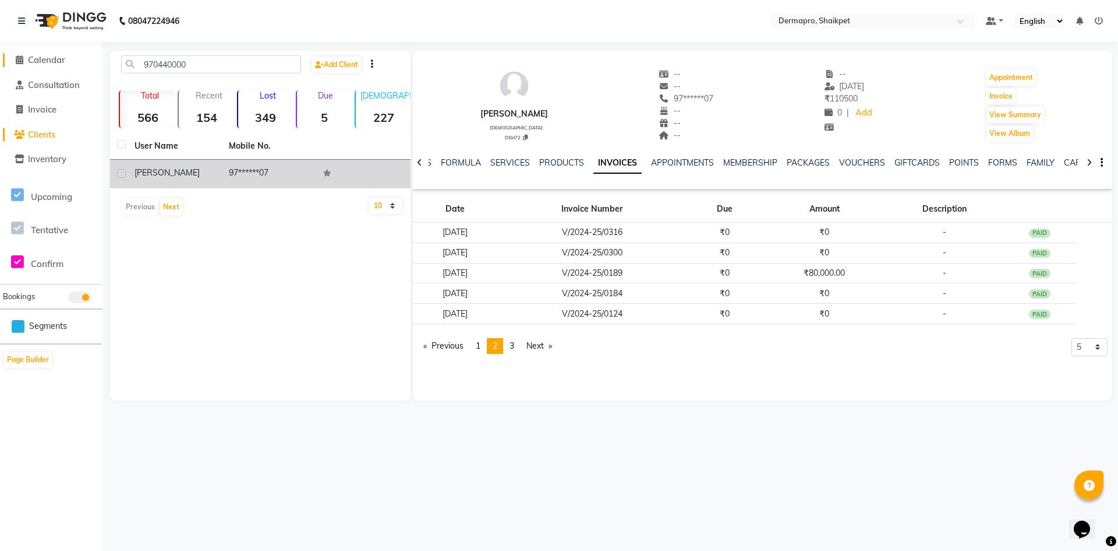
click at [45, 61] on span "Calendar" at bounding box center [46, 59] width 37 height 11
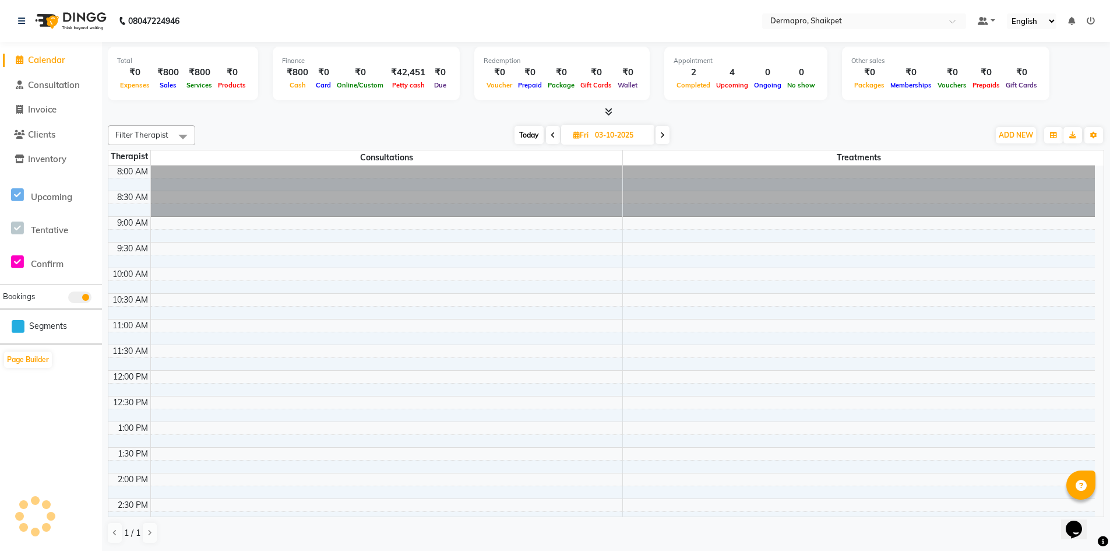
click at [552, 133] on icon at bounding box center [553, 135] width 5 height 7
type input "02-10-2025"
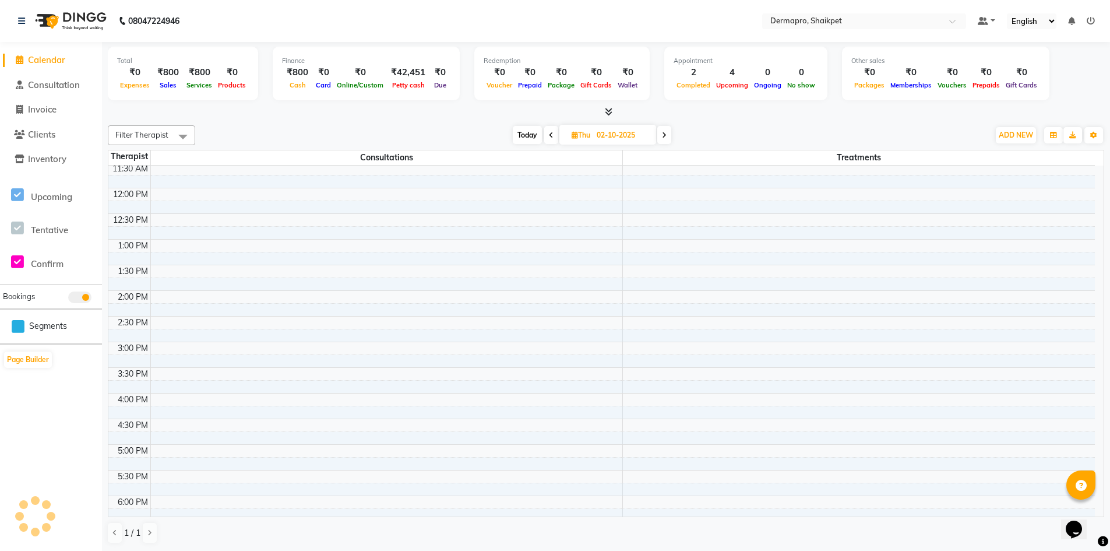
scroll to position [175, 0]
